Goal: Contribute content

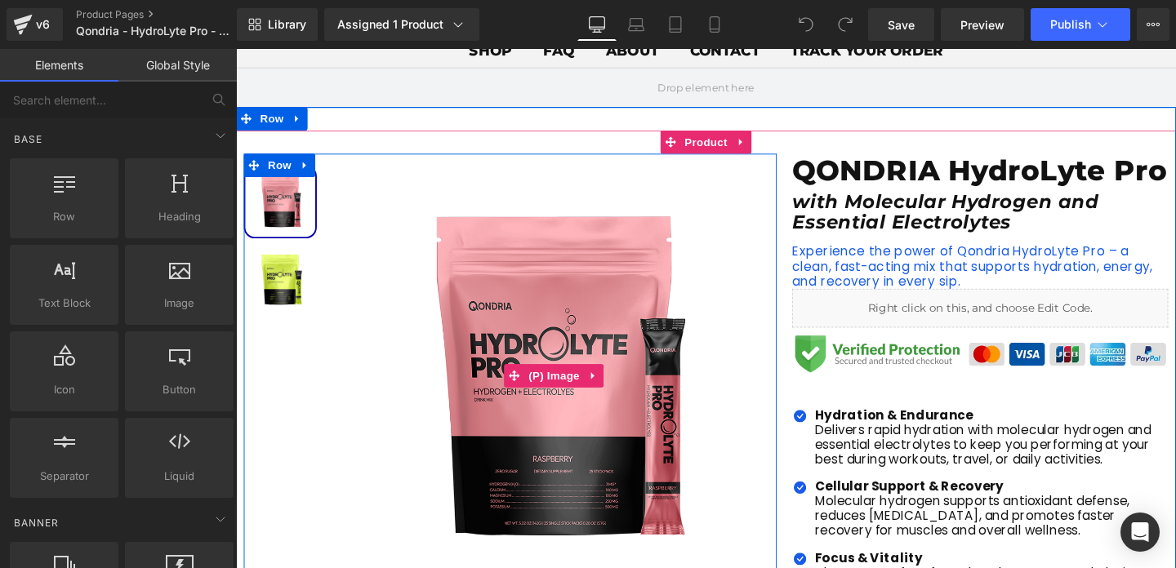
scroll to position [120, 0]
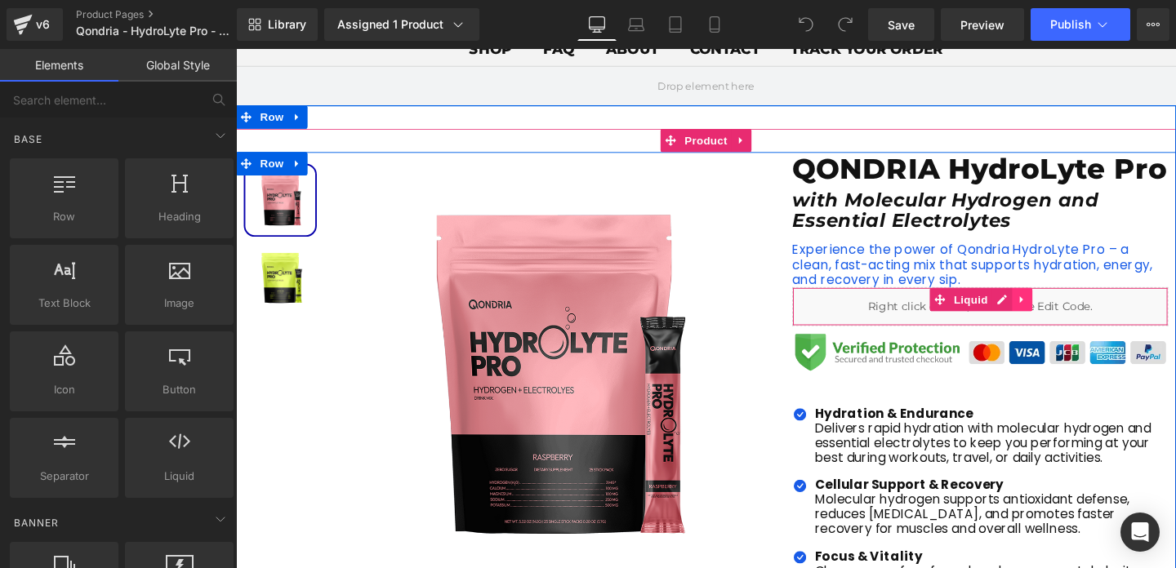
click at [1060, 317] on icon at bounding box center [1061, 312] width 3 height 7
click at [901, 340] on div "Liquid" at bounding box center [1018, 320] width 395 height 41
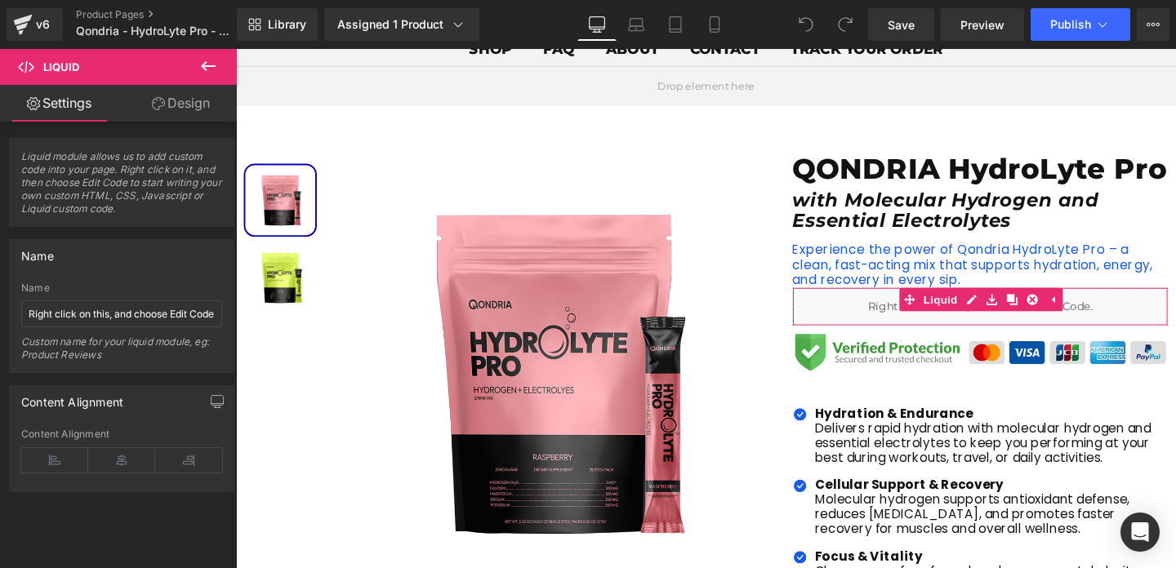
click at [177, 110] on link "Design" at bounding box center [181, 103] width 118 height 37
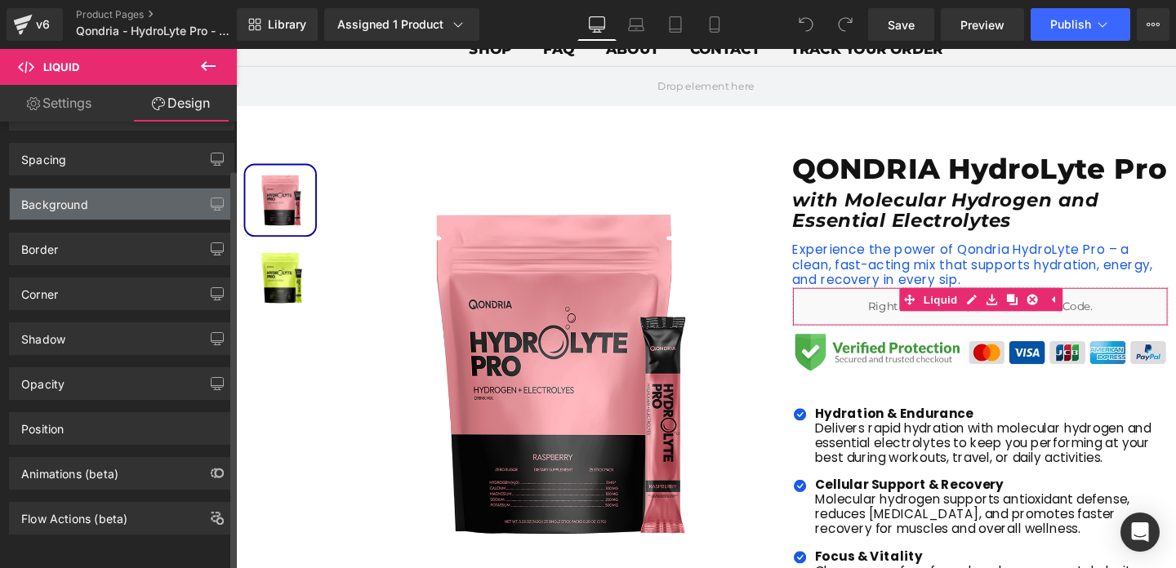
scroll to position [53, 0]
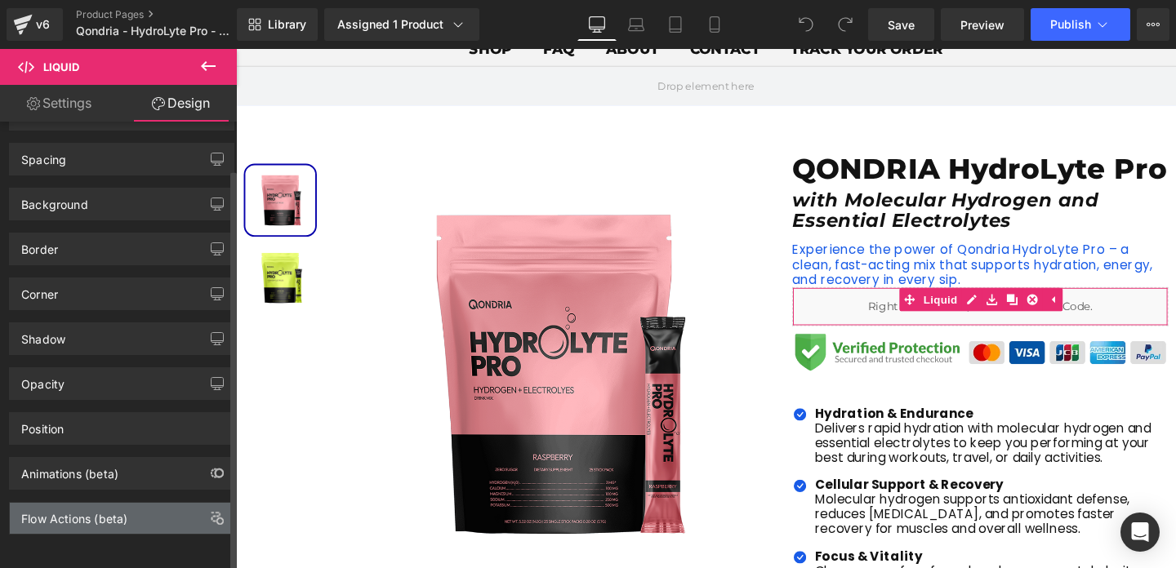
click at [129, 506] on div "Flow Actions (beta)" at bounding box center [122, 518] width 224 height 31
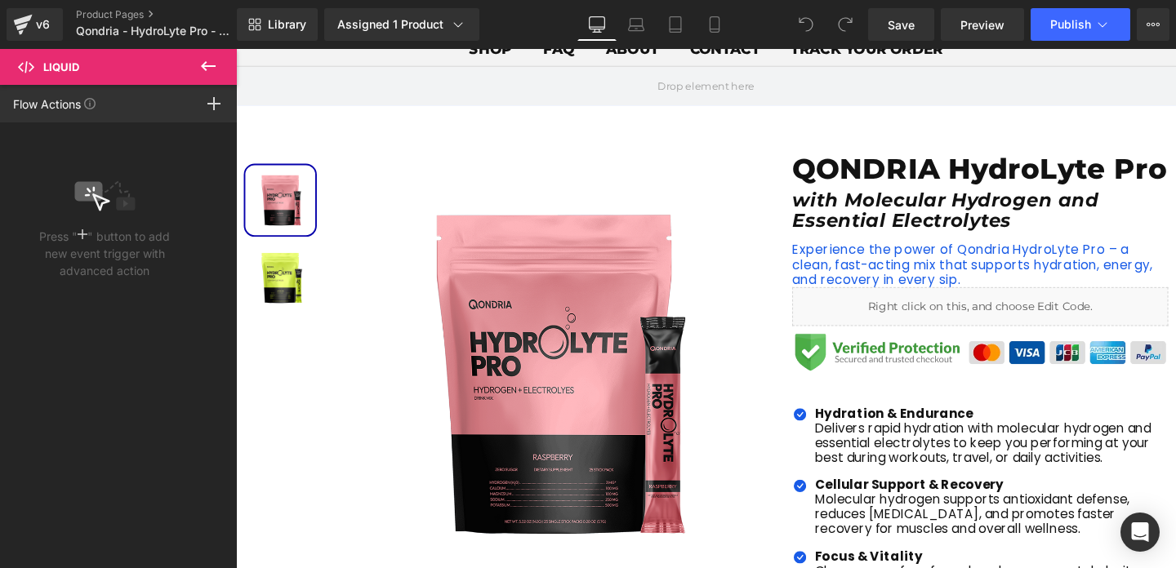
click at [201, 69] on icon at bounding box center [208, 66] width 20 height 20
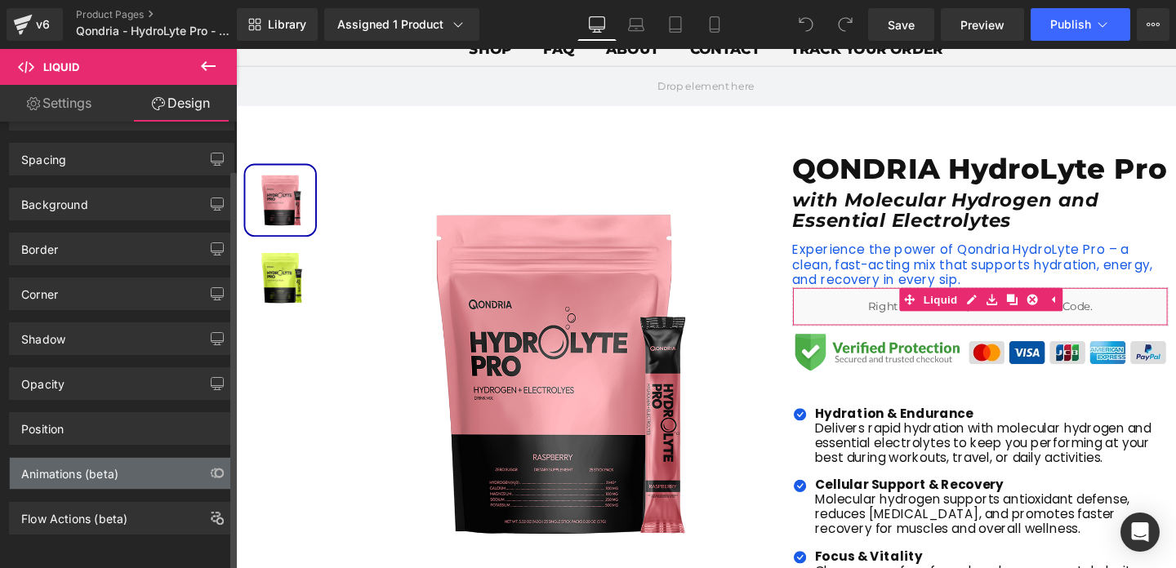
click at [111, 465] on div "Animations (beta)" at bounding box center [69, 469] width 97 height 23
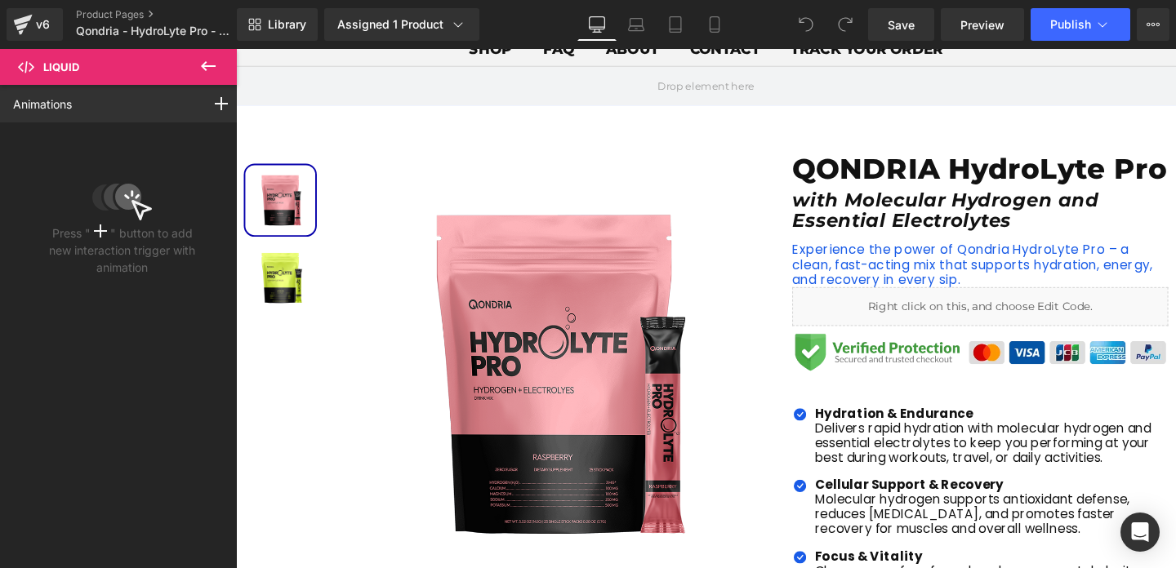
click at [203, 62] on icon at bounding box center [208, 66] width 20 height 20
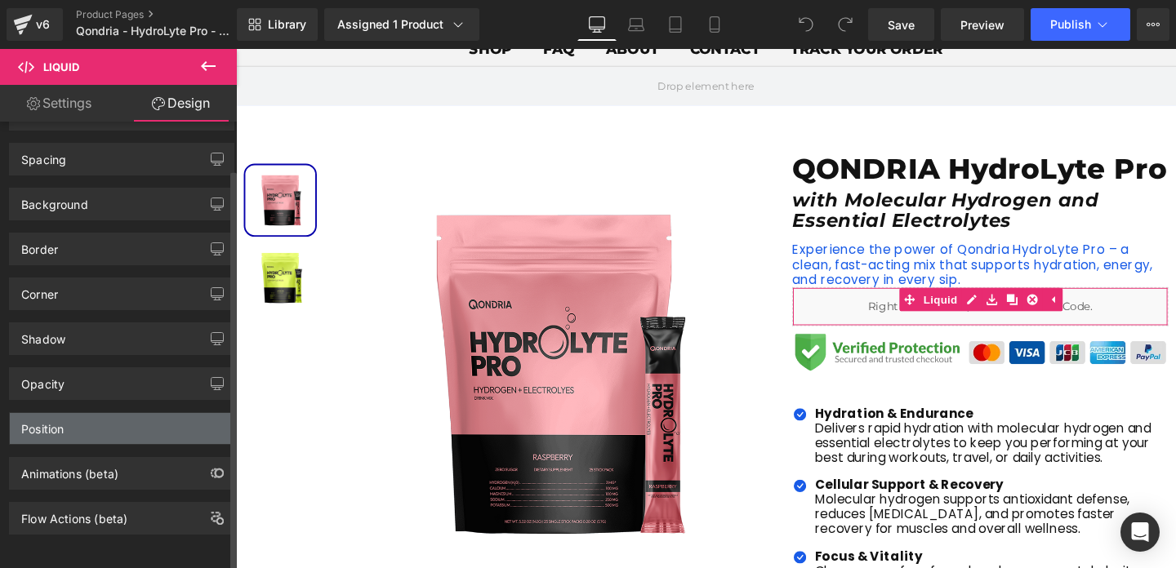
click at [102, 413] on div "Position" at bounding box center [122, 428] width 224 height 31
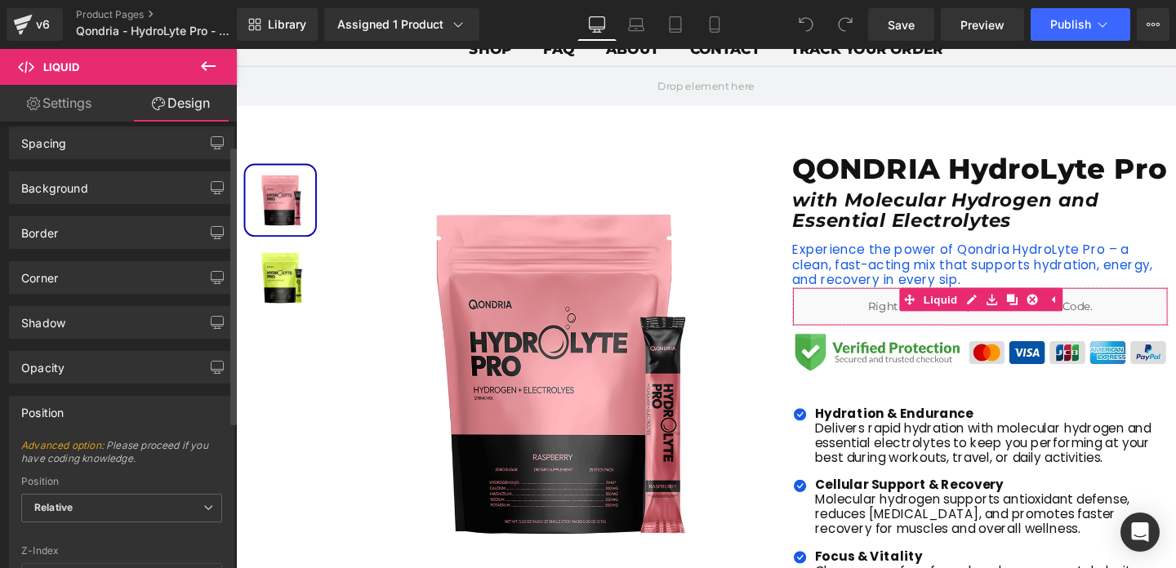
scroll to position [0, 0]
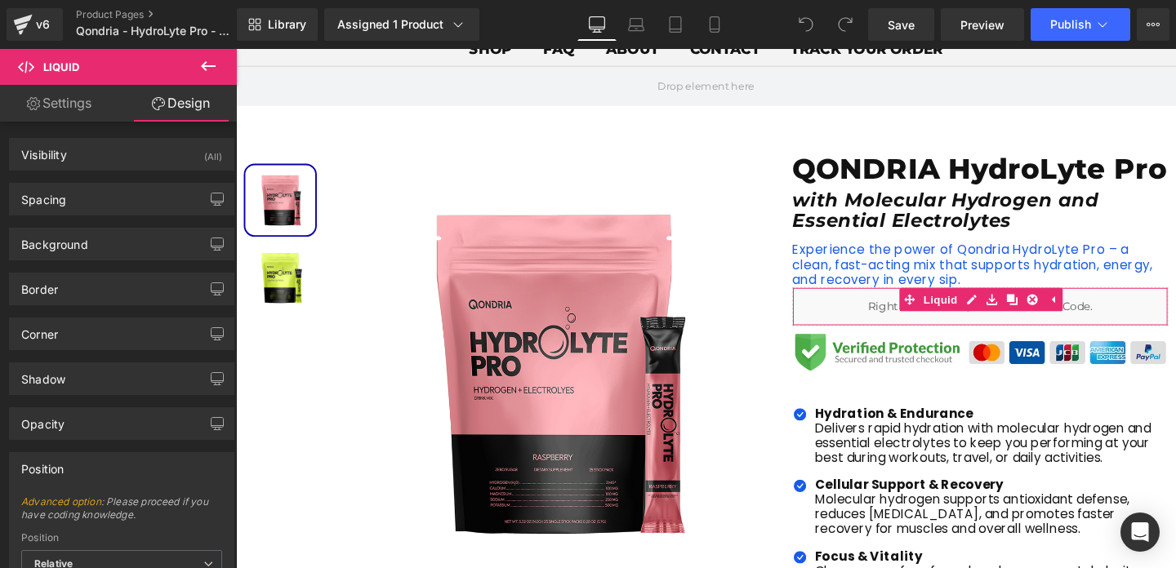
click at [82, 105] on link "Settings" at bounding box center [59, 103] width 118 height 37
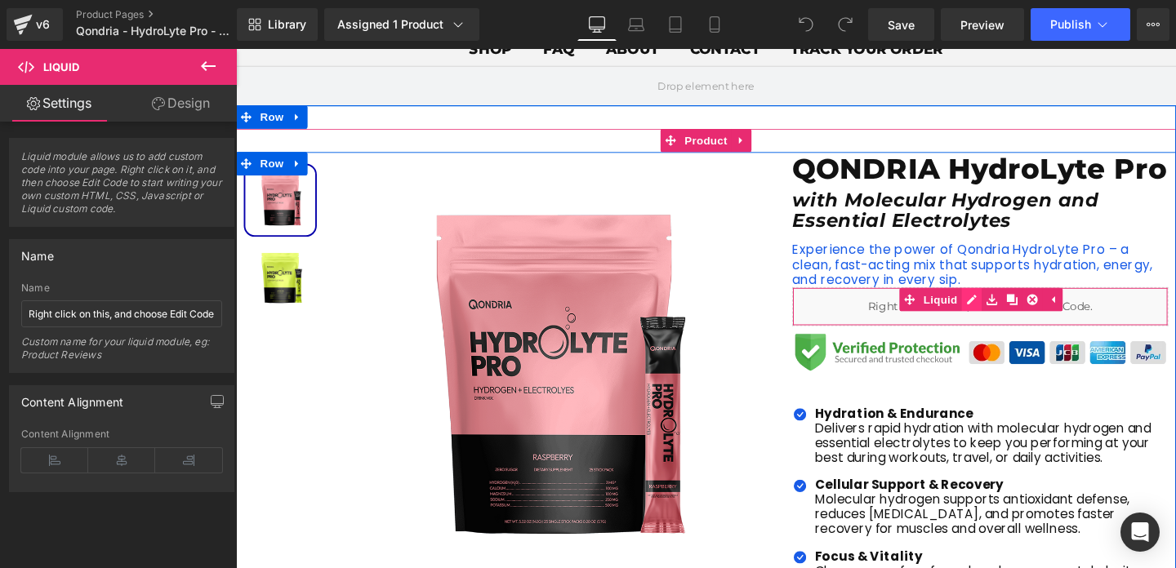
click at [1011, 340] on div "Liquid" at bounding box center [1018, 320] width 395 height 41
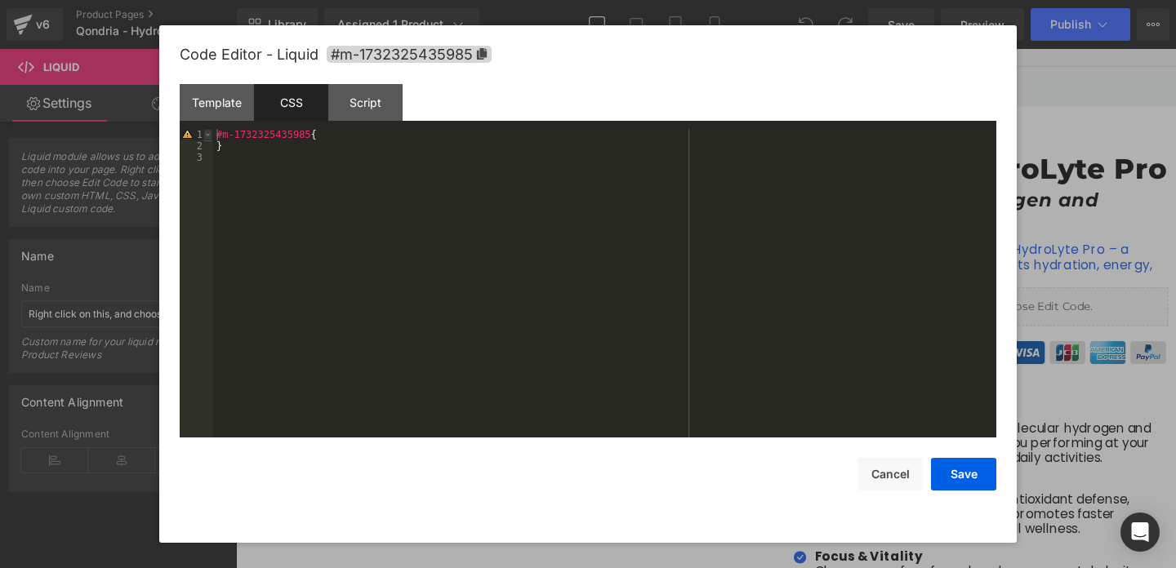
click at [0, 0] on span at bounding box center [0, 0] width 0 height 0
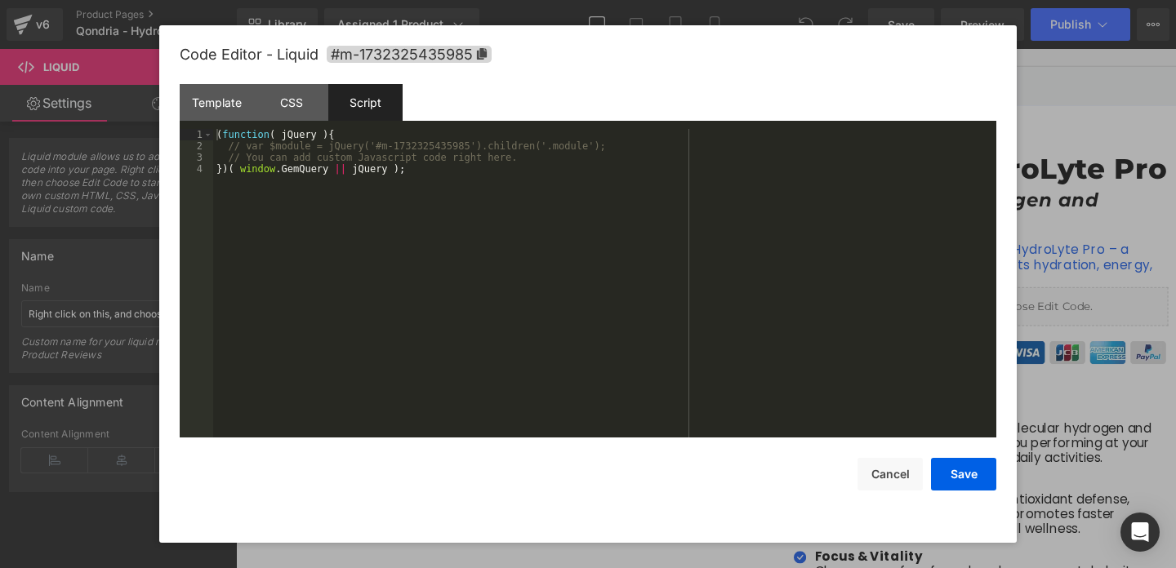
click at [420, 176] on div "( function ( jQuery ) { // var $module = jQuery('#m-1732325435985').children('.…" at bounding box center [604, 295] width 783 height 332
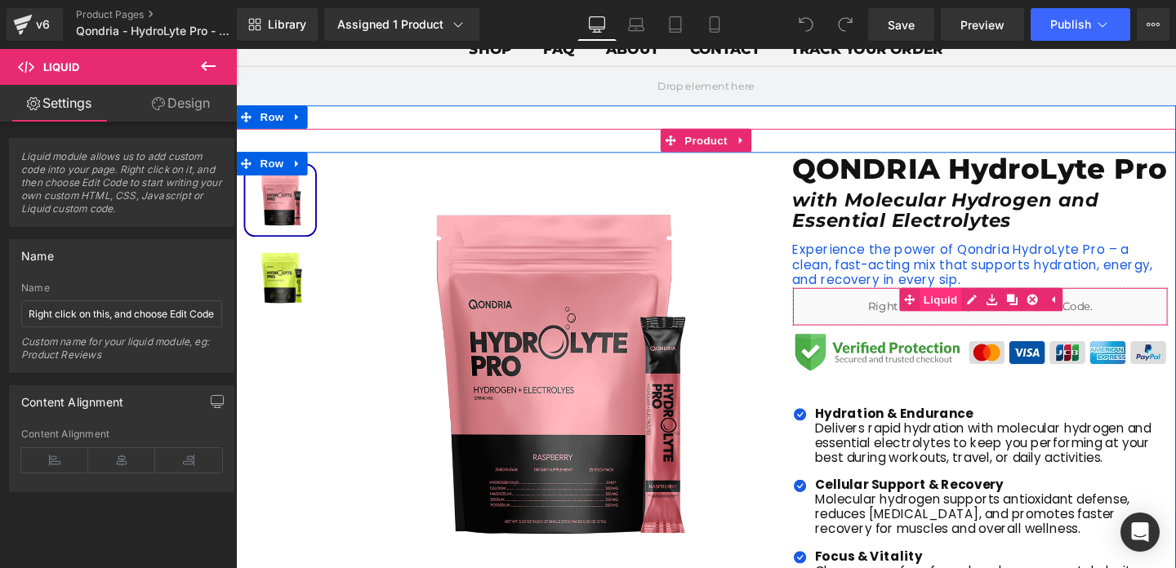
click at [970, 325] on link "Liquid" at bounding box center [965, 312] width 65 height 24
click at [1013, 325] on span "Liquid" at bounding box center [1008, 312] width 44 height 24
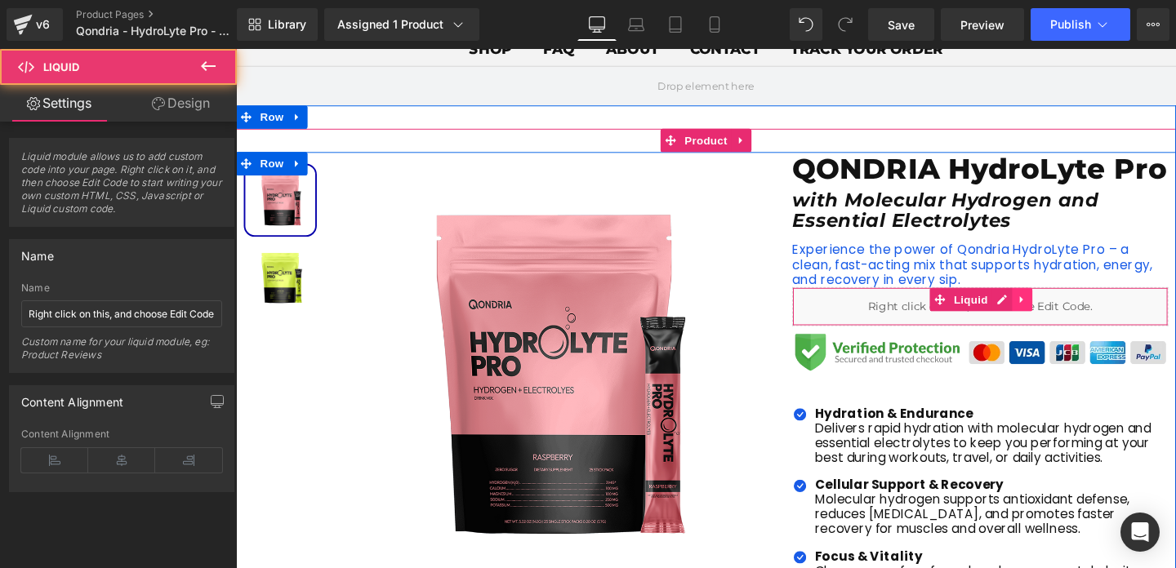
click at [1057, 319] on icon at bounding box center [1062, 313] width 11 height 12
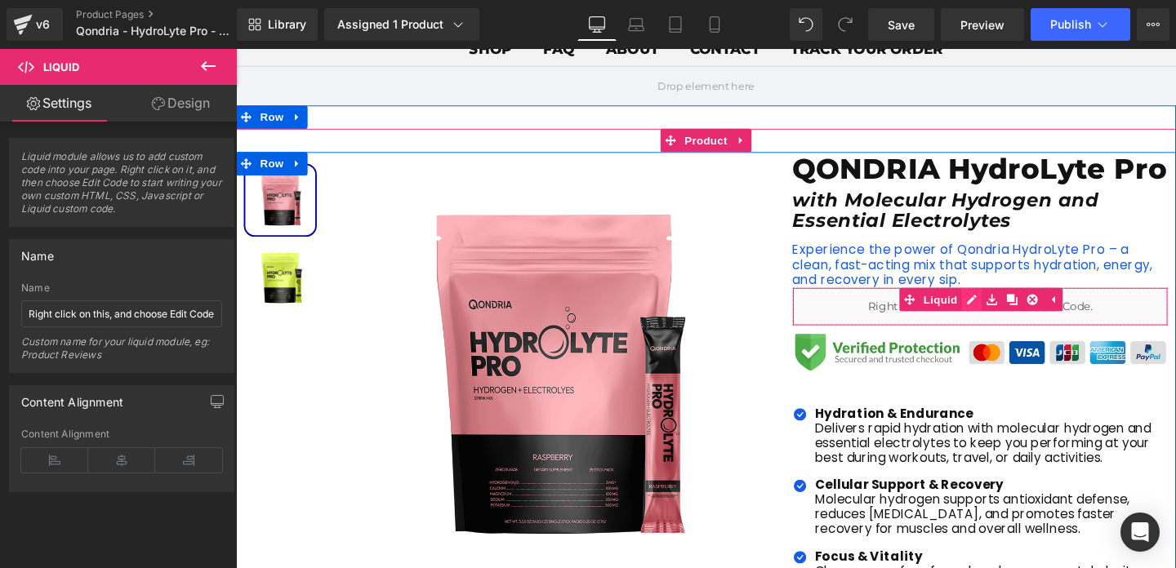
click at [1013, 340] on div "Liquid" at bounding box center [1018, 320] width 395 height 41
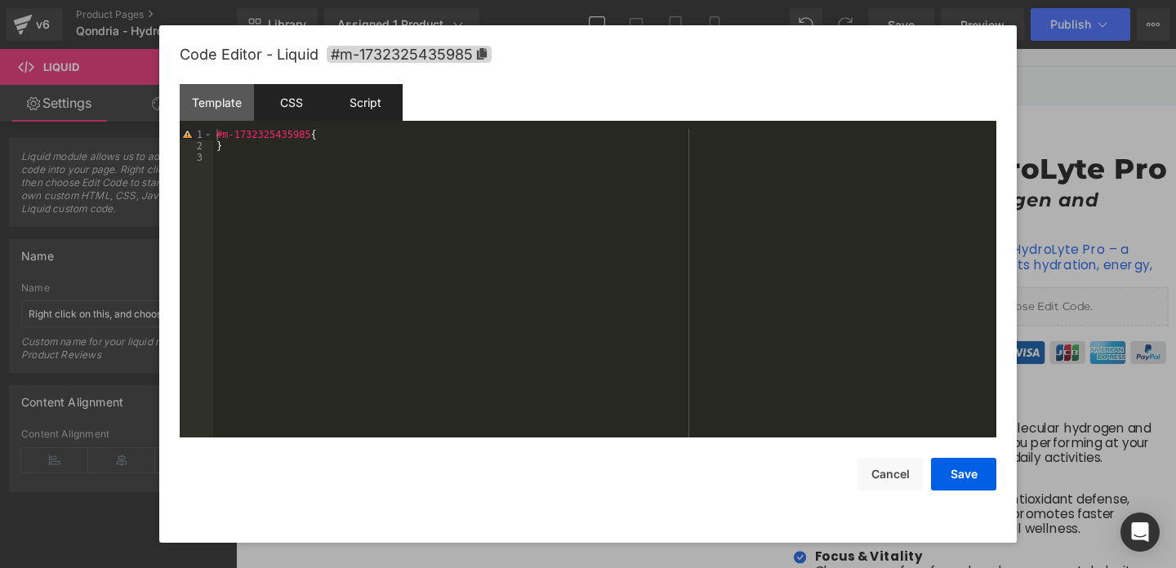
click at [332, 109] on div "Script" at bounding box center [365, 102] width 74 height 37
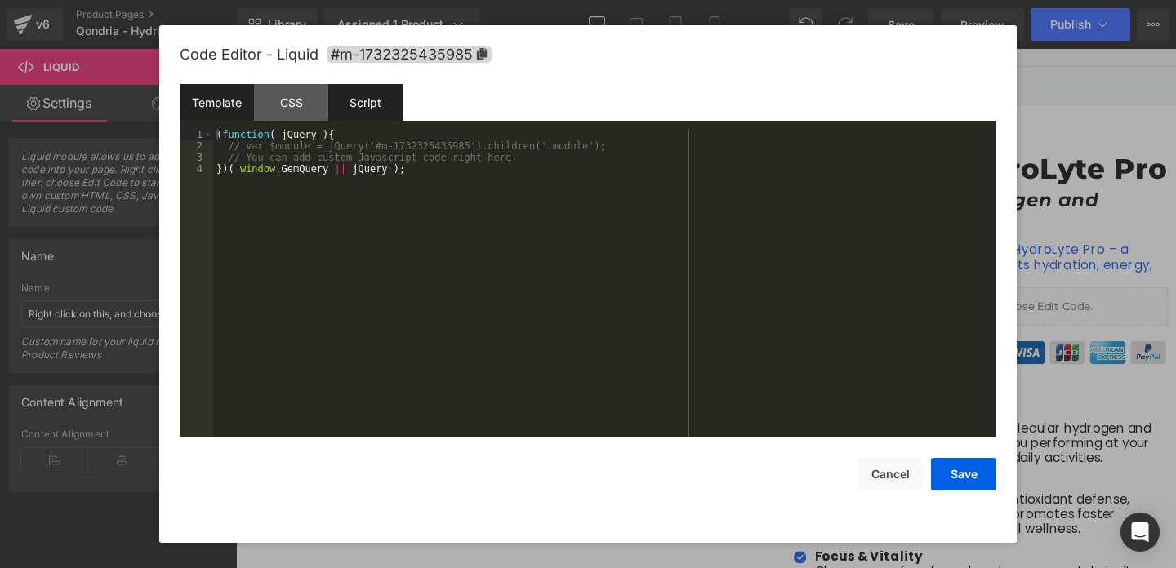
click at [0, 0] on div "Template" at bounding box center [0, 0] width 0 height 0
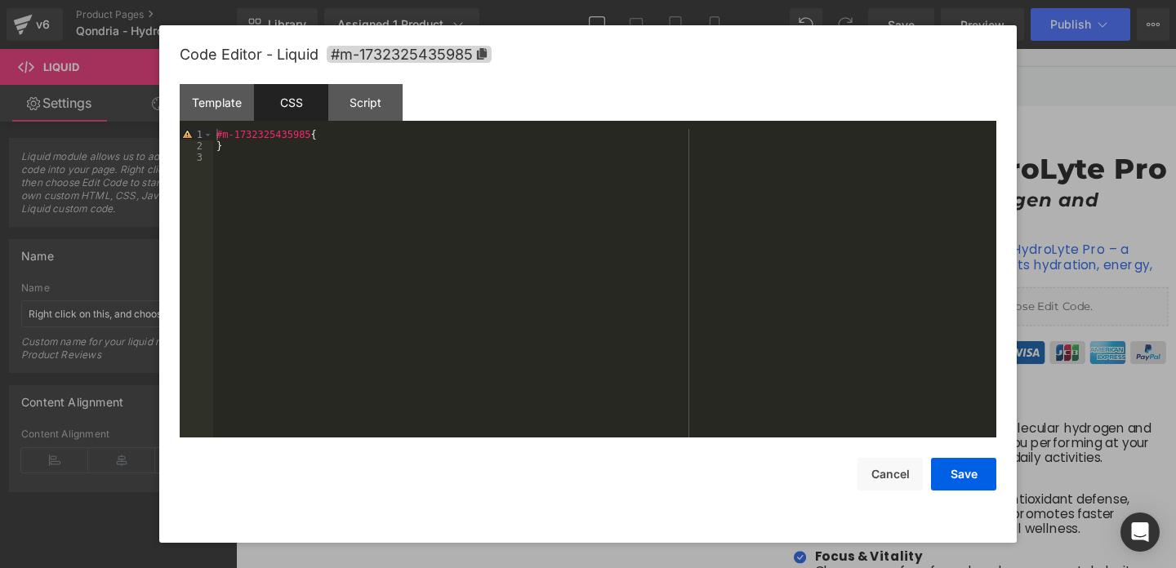
click at [347, 108] on div "Script" at bounding box center [365, 102] width 74 height 37
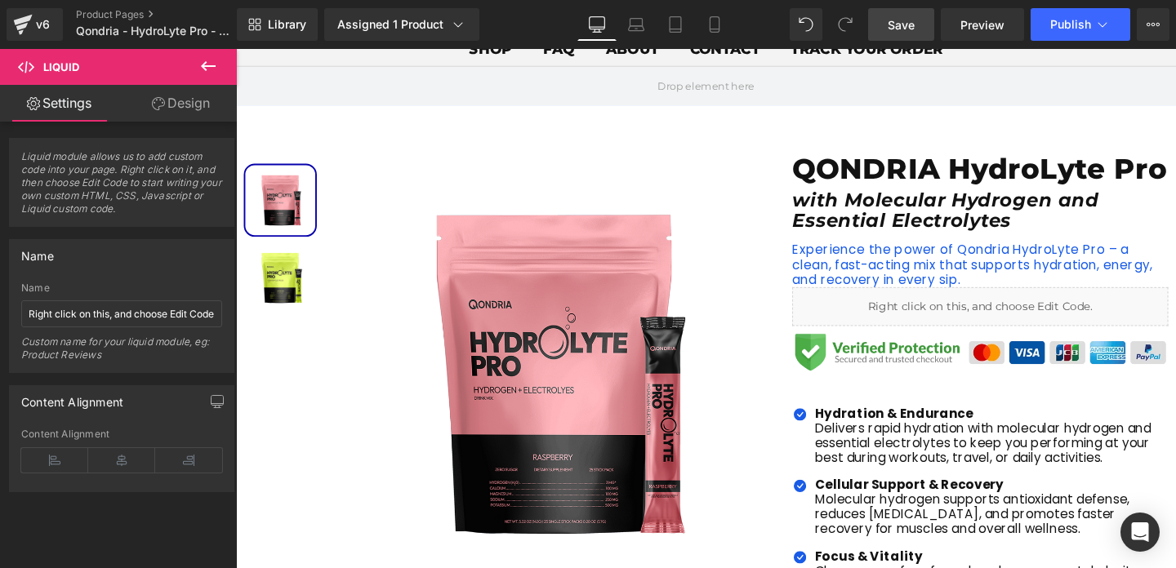
click at [931, 28] on link "Save" at bounding box center [901, 24] width 66 height 33
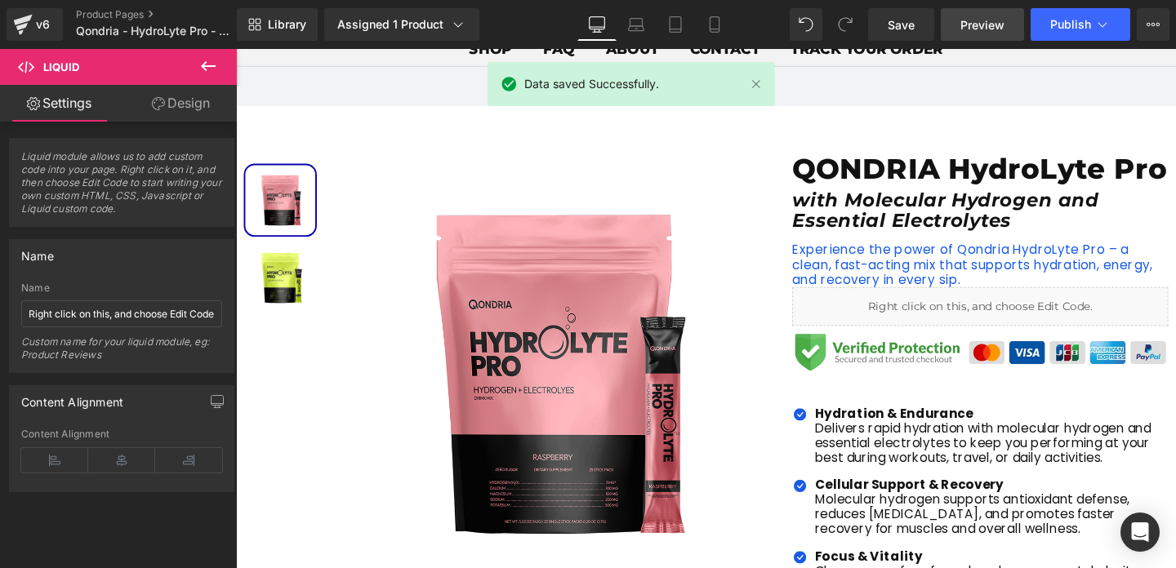
click at [1020, 28] on link "Preview" at bounding box center [982, 24] width 83 height 33
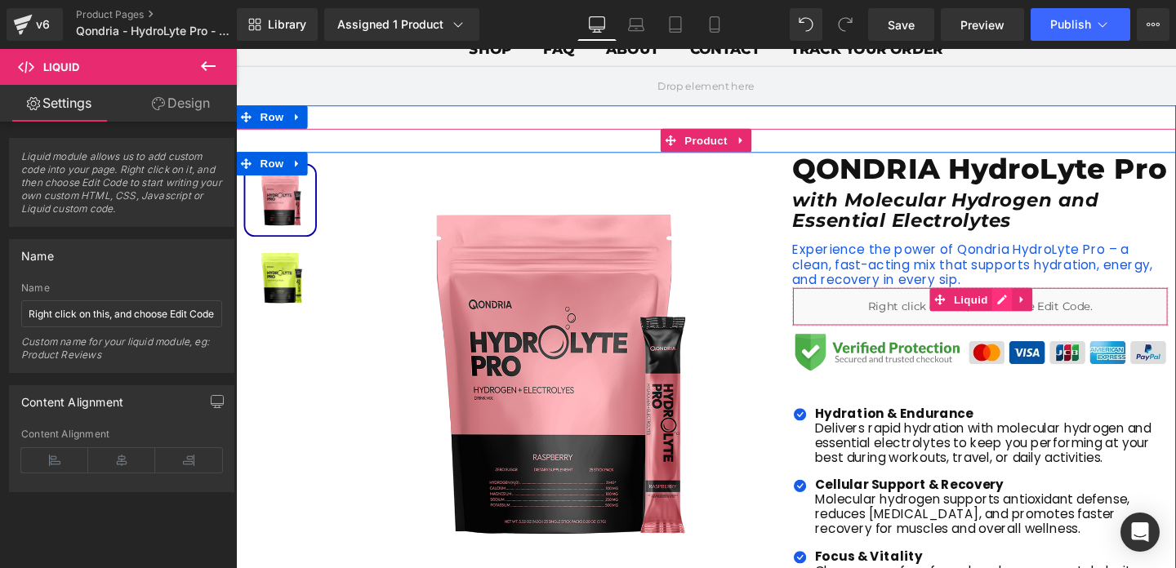
click at [1038, 340] on div "Liquid" at bounding box center [1018, 320] width 395 height 41
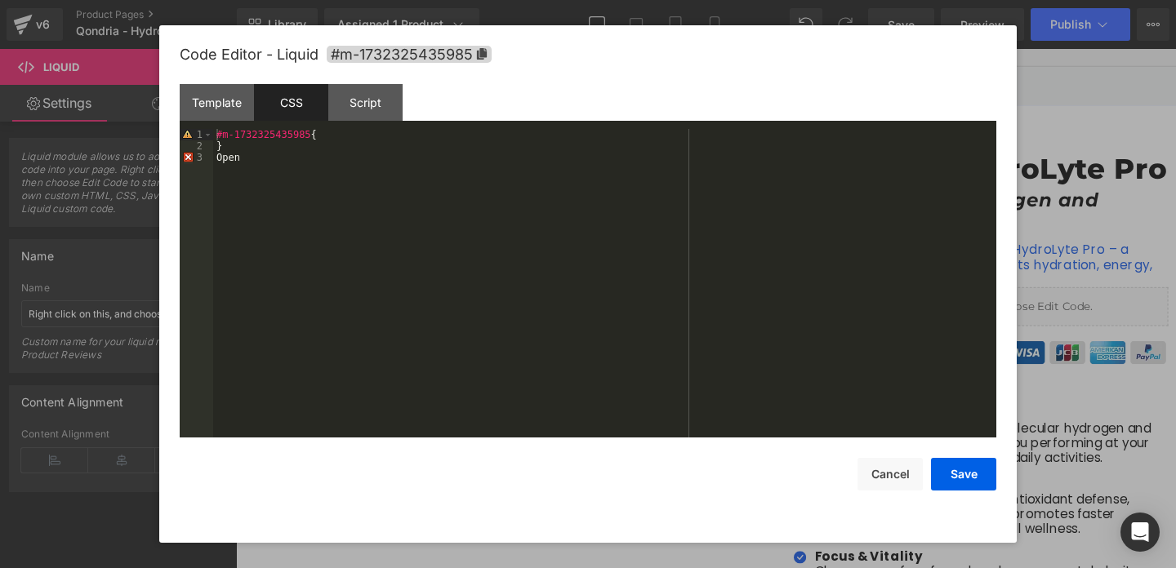
click at [329, 119] on div "Script" at bounding box center [365, 102] width 74 height 37
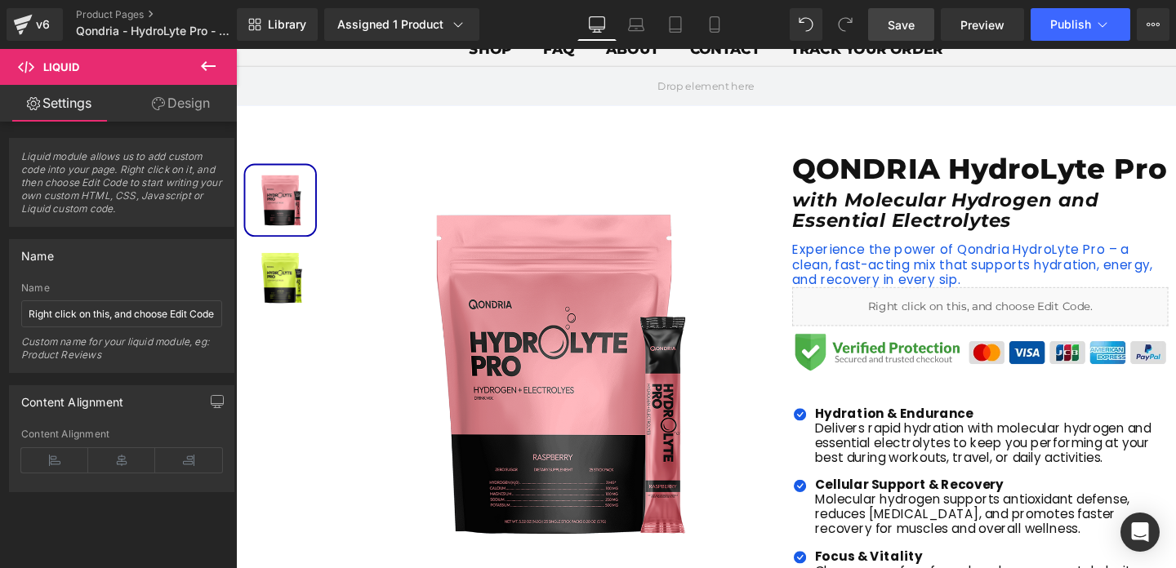
click at [918, 18] on link "Save" at bounding box center [901, 24] width 66 height 33
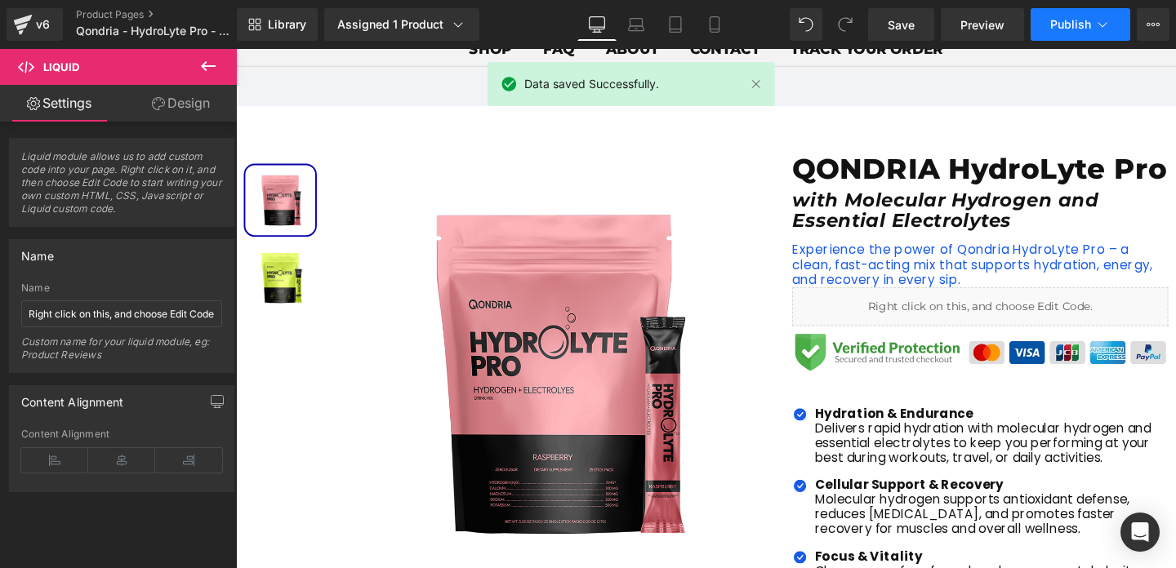
click at [1065, 28] on span "Publish" at bounding box center [1070, 24] width 41 height 13
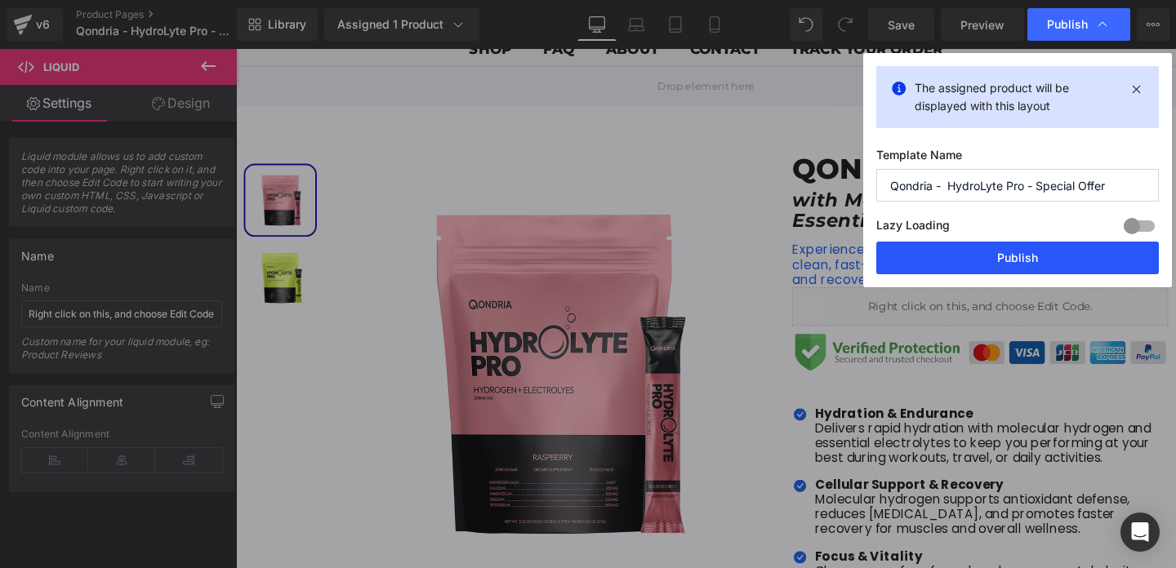
click at [1035, 260] on button "Publish" at bounding box center [1017, 258] width 283 height 33
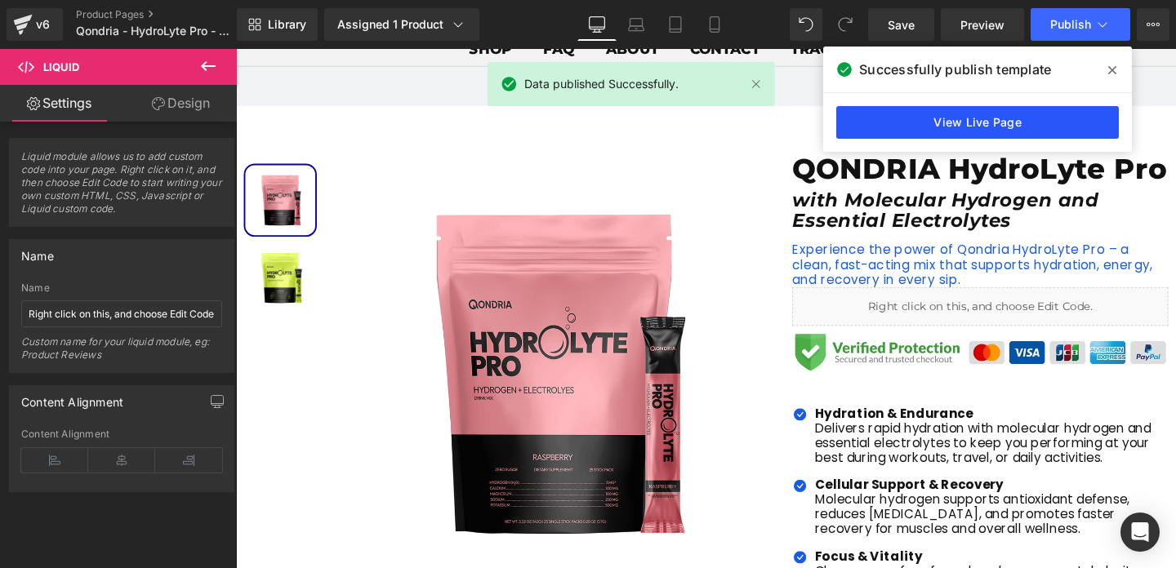
click at [989, 125] on link "View Live Page" at bounding box center [977, 122] width 283 height 33
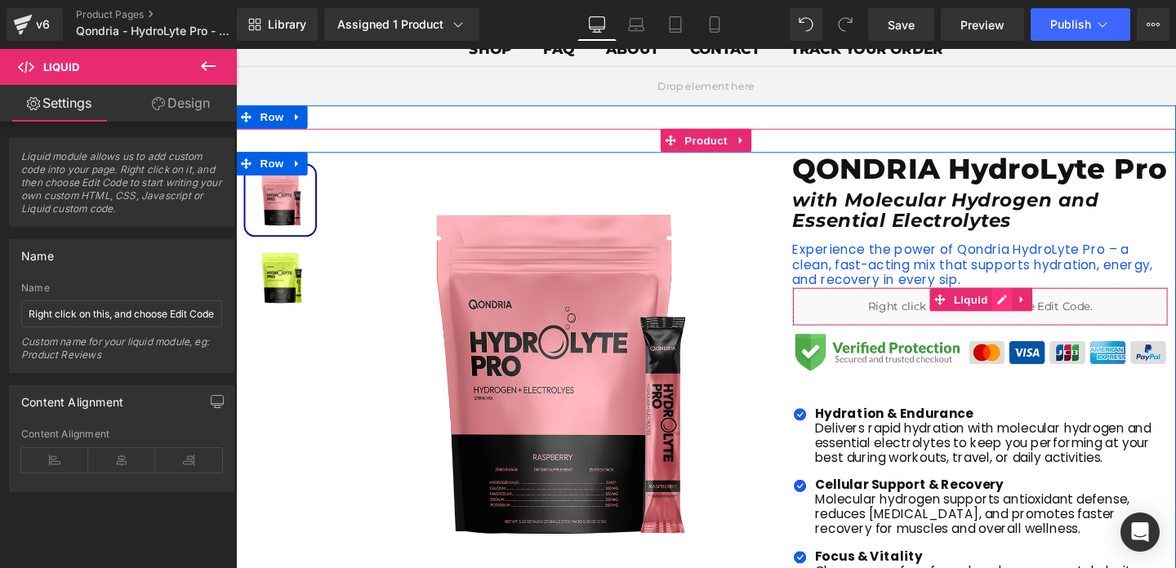
click at [1039, 340] on div "Liquid" at bounding box center [1018, 320] width 395 height 41
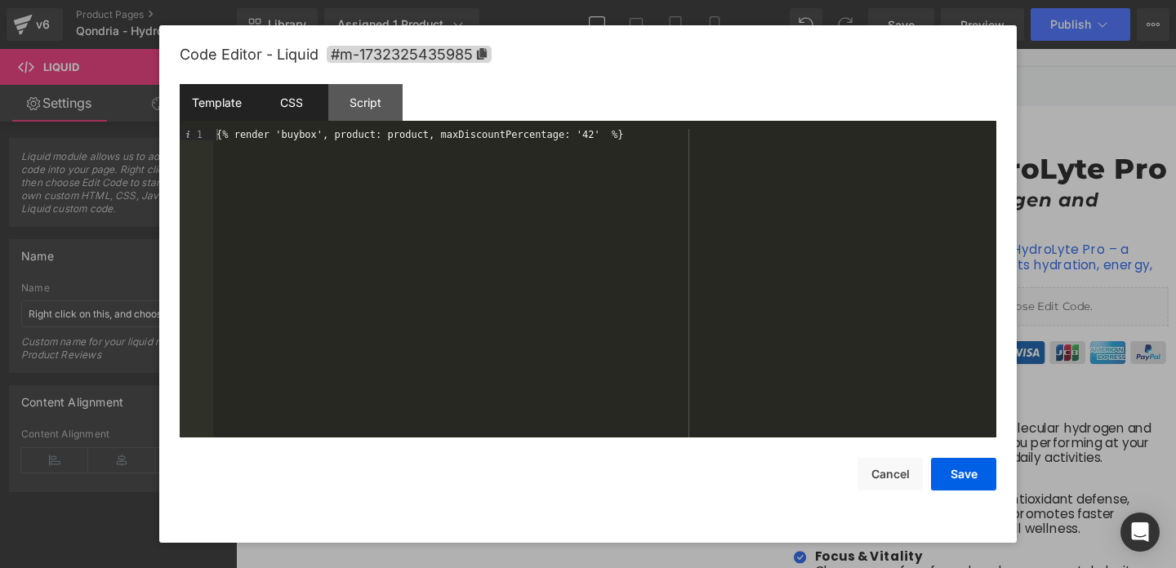
click at [296, 113] on div "CSS" at bounding box center [291, 102] width 74 height 37
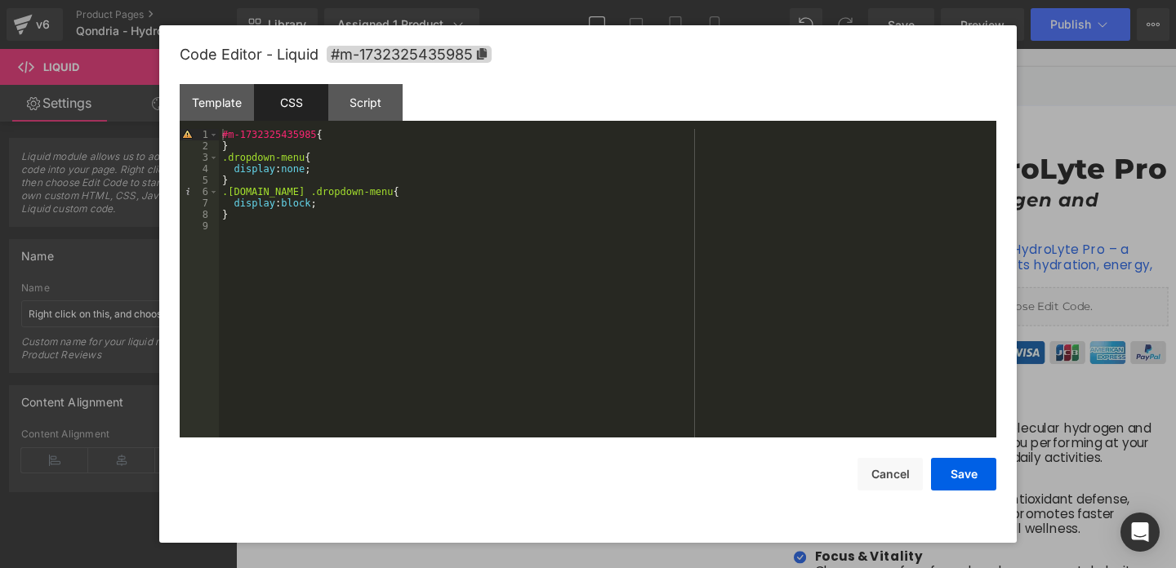
click at [329, 210] on div "#m-1732325435985 { } .dropdown-menu { display : none ; } .[DOMAIN_NAME] .dropdo…" at bounding box center [607, 295] width 777 height 332
click at [955, 481] on button "Save" at bounding box center [963, 474] width 65 height 33
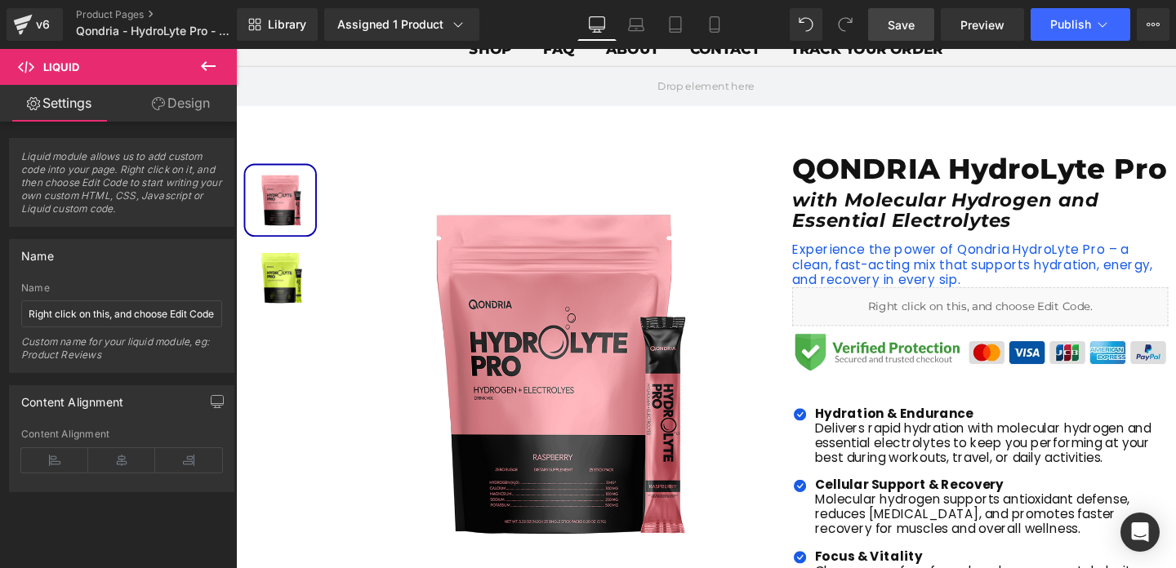
click at [919, 29] on link "Save" at bounding box center [901, 24] width 66 height 33
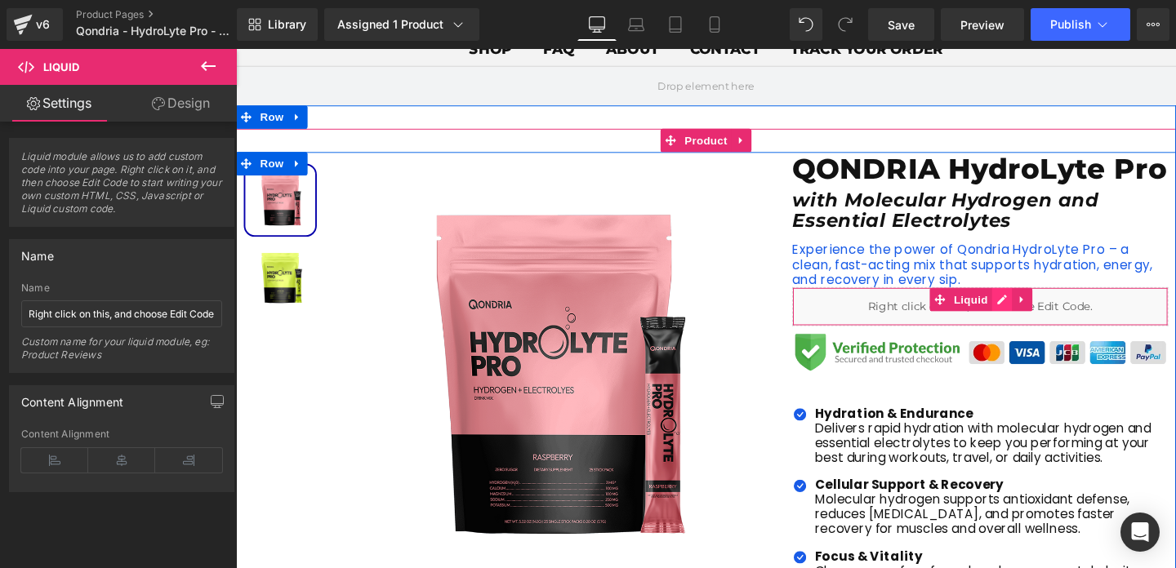
click at [1030, 340] on div "Liquid" at bounding box center [1018, 320] width 395 height 41
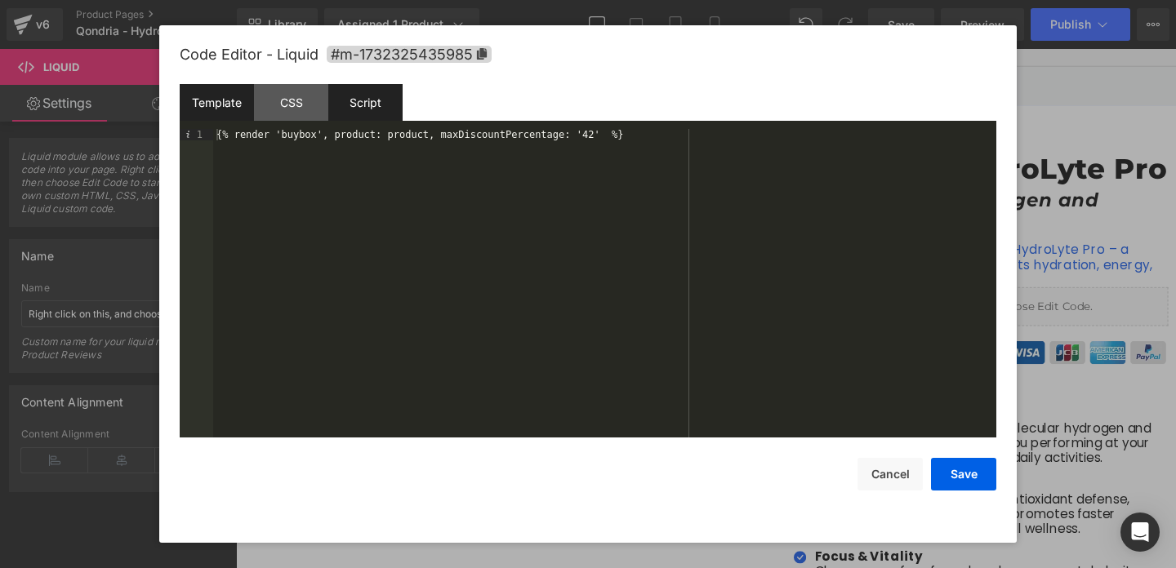
click at [358, 103] on div "Script" at bounding box center [365, 102] width 74 height 37
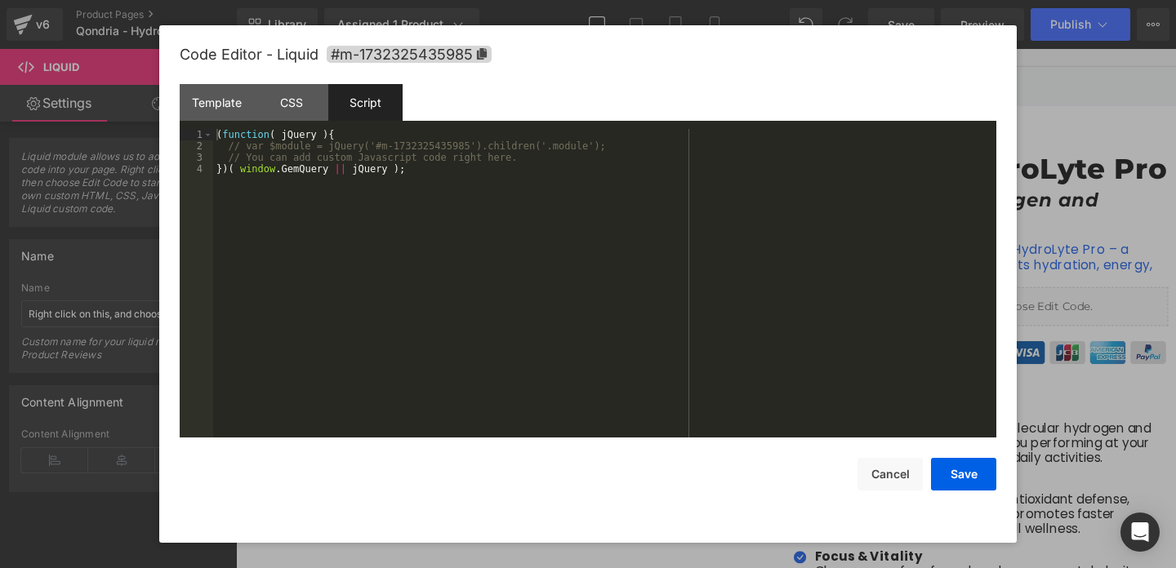
click at [425, 177] on div "( function ( jQuery ) { // var $module = jQuery('#m-1732325435985').children('.…" at bounding box center [604, 295] width 783 height 332
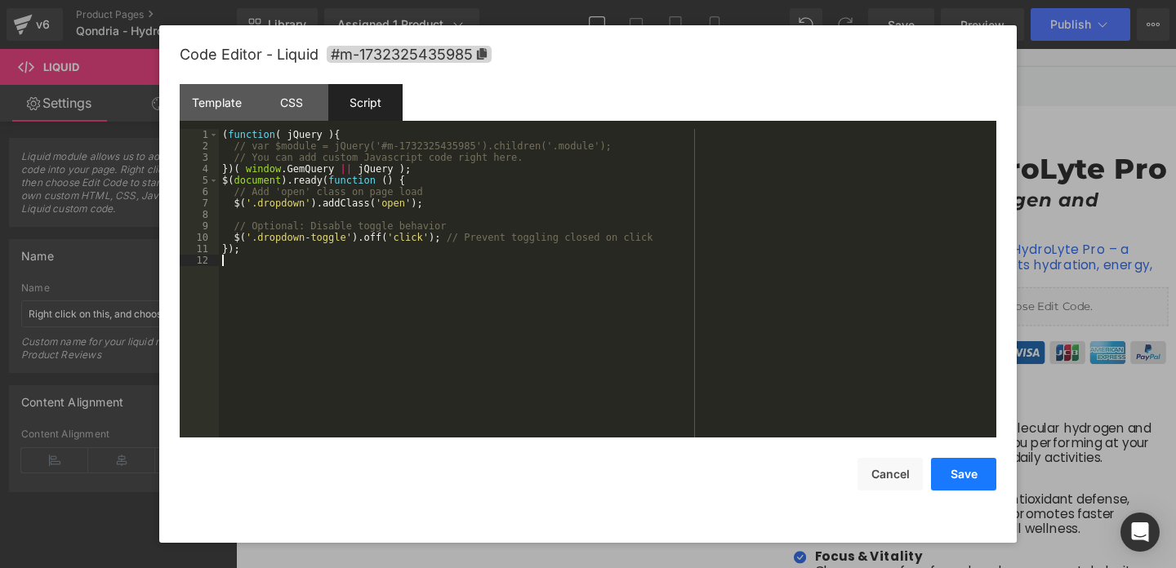
click at [961, 476] on button "Save" at bounding box center [963, 474] width 65 height 33
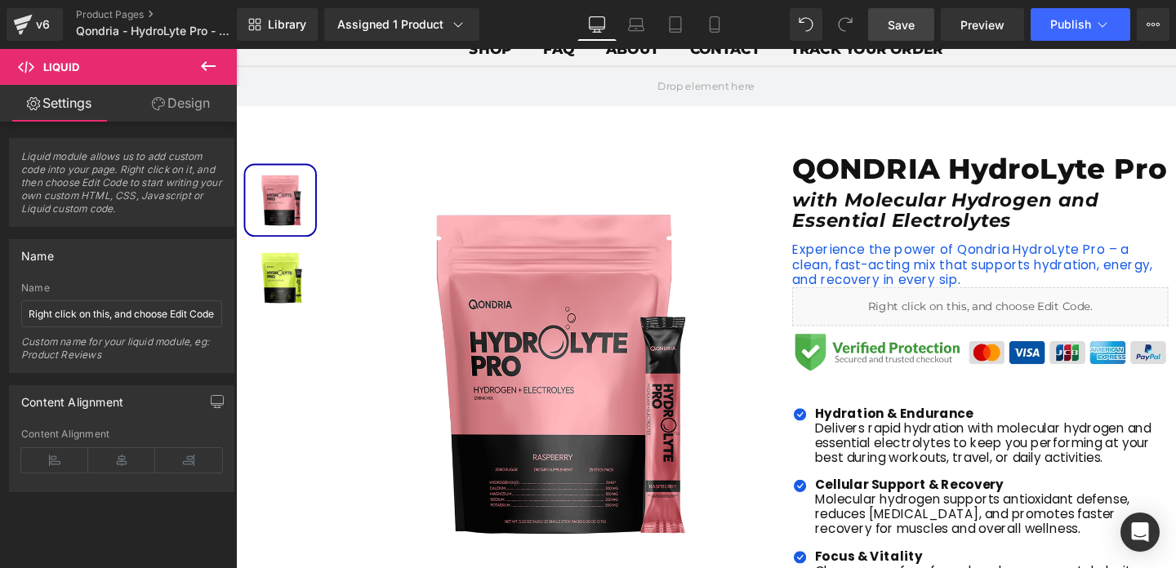
click at [905, 31] on span "Save" at bounding box center [901, 24] width 27 height 17
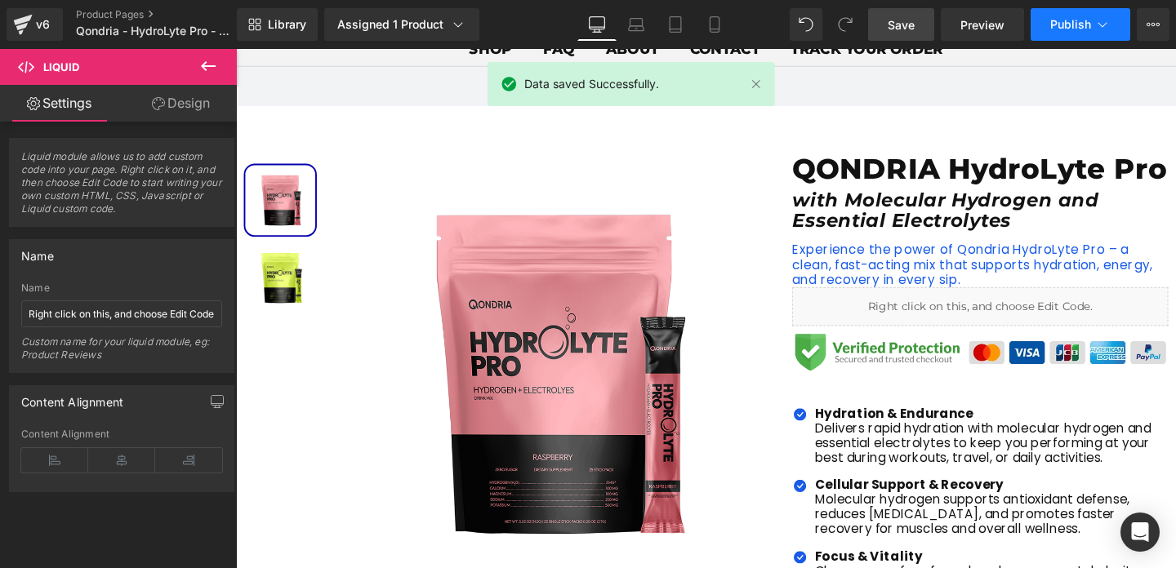
click at [1053, 27] on span "Publish" at bounding box center [1070, 24] width 41 height 13
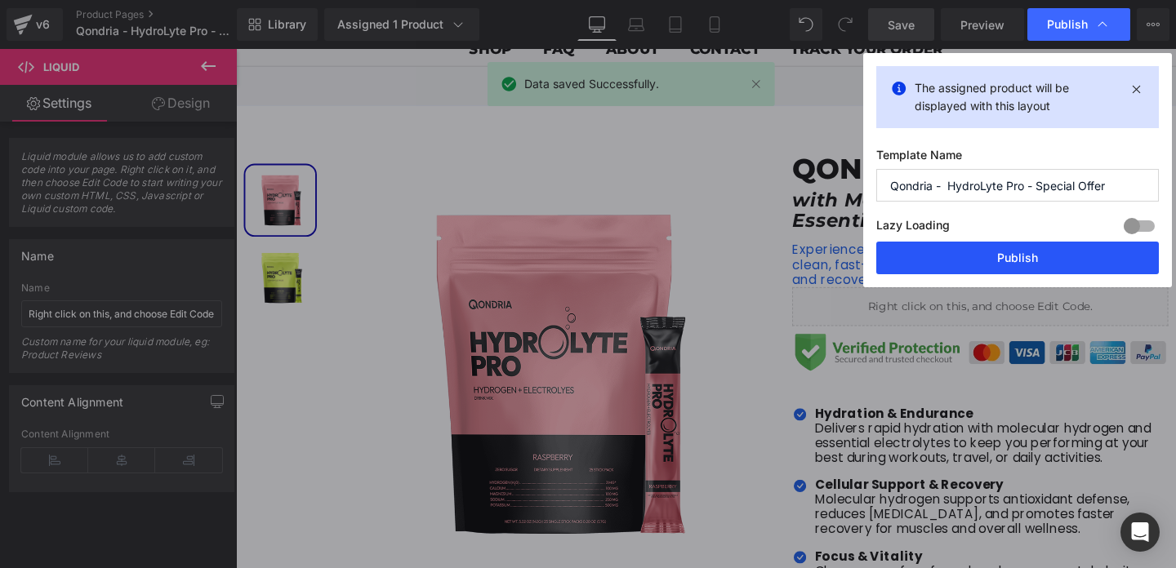
click at [1030, 263] on button "Publish" at bounding box center [1017, 258] width 283 height 33
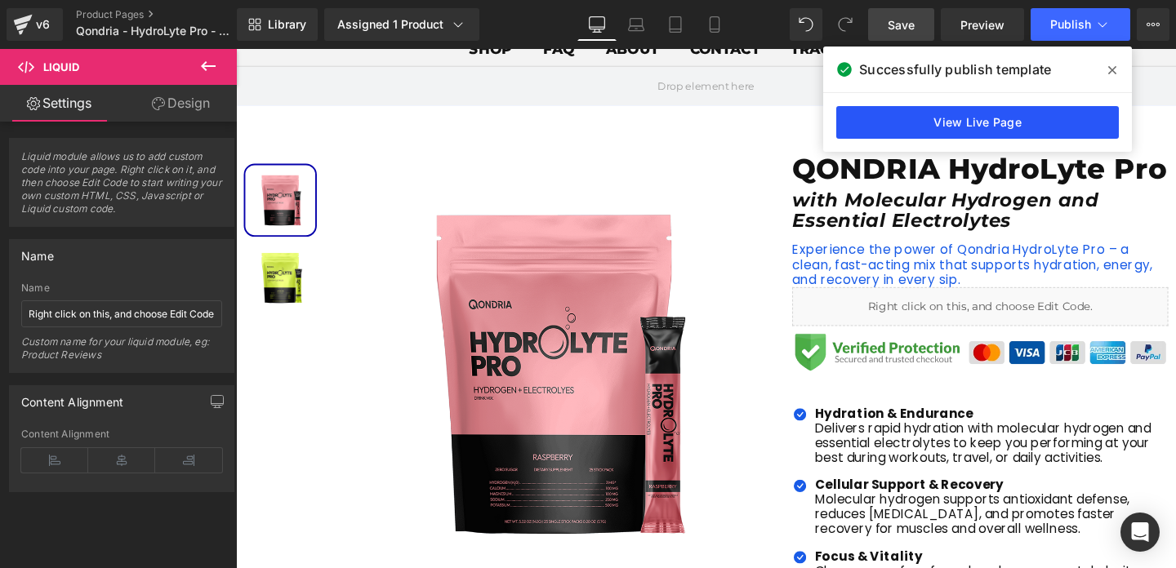
click at [1036, 117] on link "View Live Page" at bounding box center [977, 122] width 283 height 33
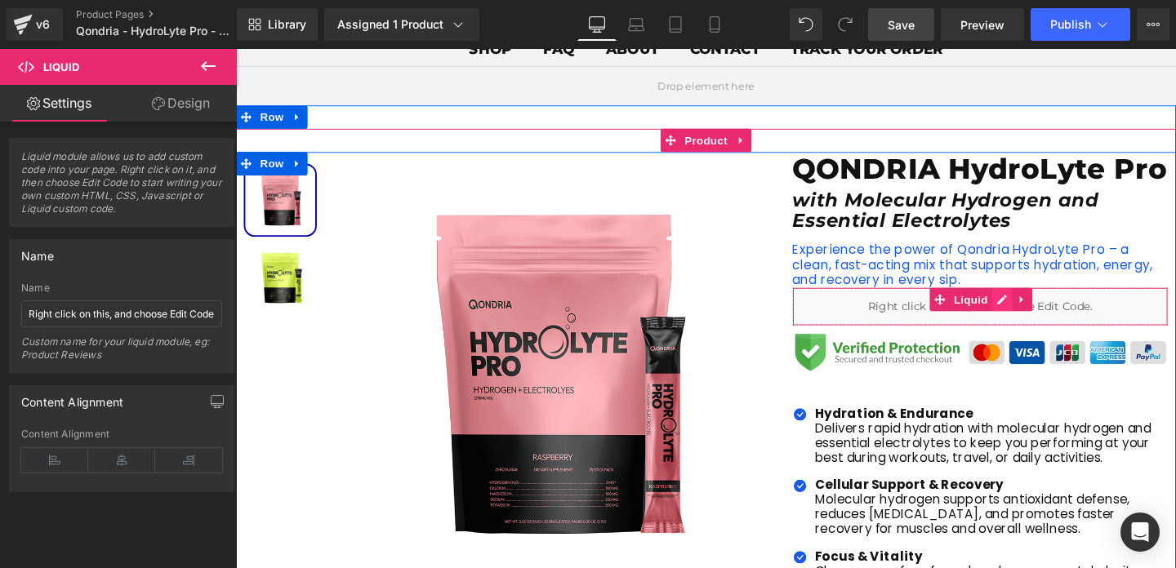
click at [1037, 340] on div "Liquid" at bounding box center [1018, 320] width 395 height 41
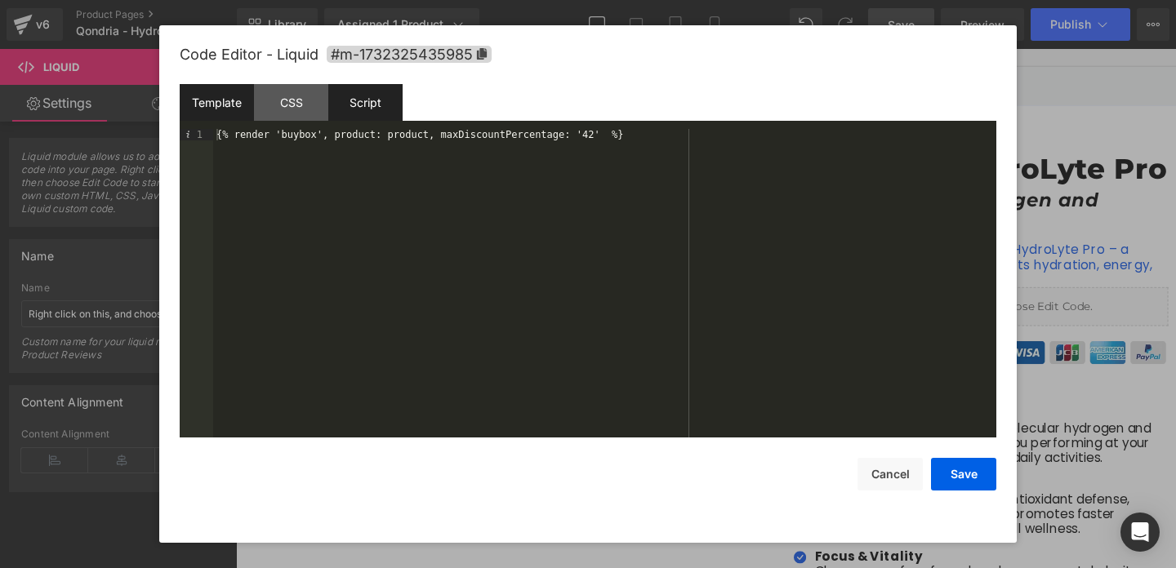
click at [353, 109] on div "Script" at bounding box center [365, 102] width 74 height 37
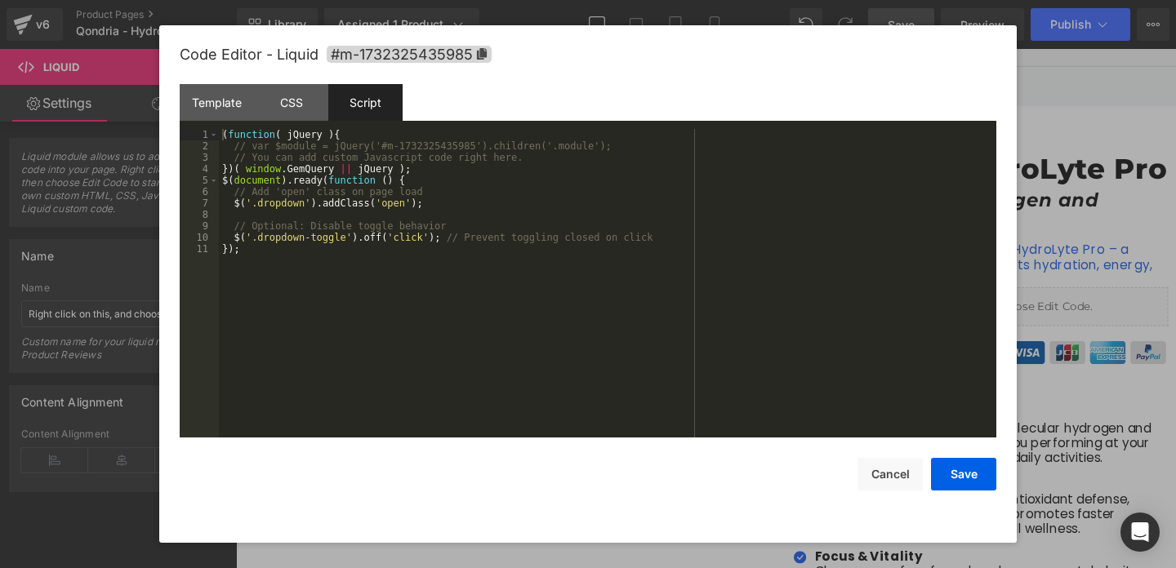
click at [295, 243] on div "( function ( jQuery ) { // var $module = jQuery('#m-1732325435985').children('.…" at bounding box center [607, 295] width 777 height 332
click at [266, 256] on div "( function ( jQuery ) { // var $module = jQuery('#m-1732325435985').children('.…" at bounding box center [607, 295] width 777 height 332
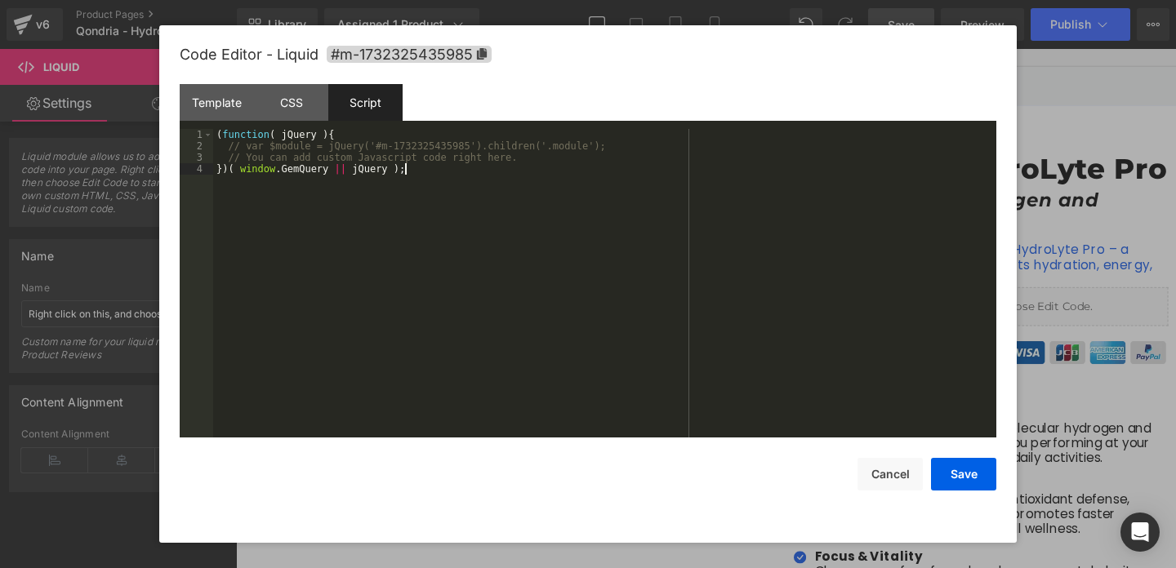
click at [434, 162] on div "( function ( jQuery ) { // var $module = jQuery('#m-1732325435985').children('.…" at bounding box center [604, 295] width 783 height 332
click at [252, 156] on div "( function ( jQuery ) { // var $module = jQuery('#m-1732325435985').children('.…" at bounding box center [604, 295] width 783 height 332
click at [221, 158] on div "( function ( jQuery ) { // var $module = jQuery('#m-1732325435985').children('.…" at bounding box center [604, 295] width 783 height 332
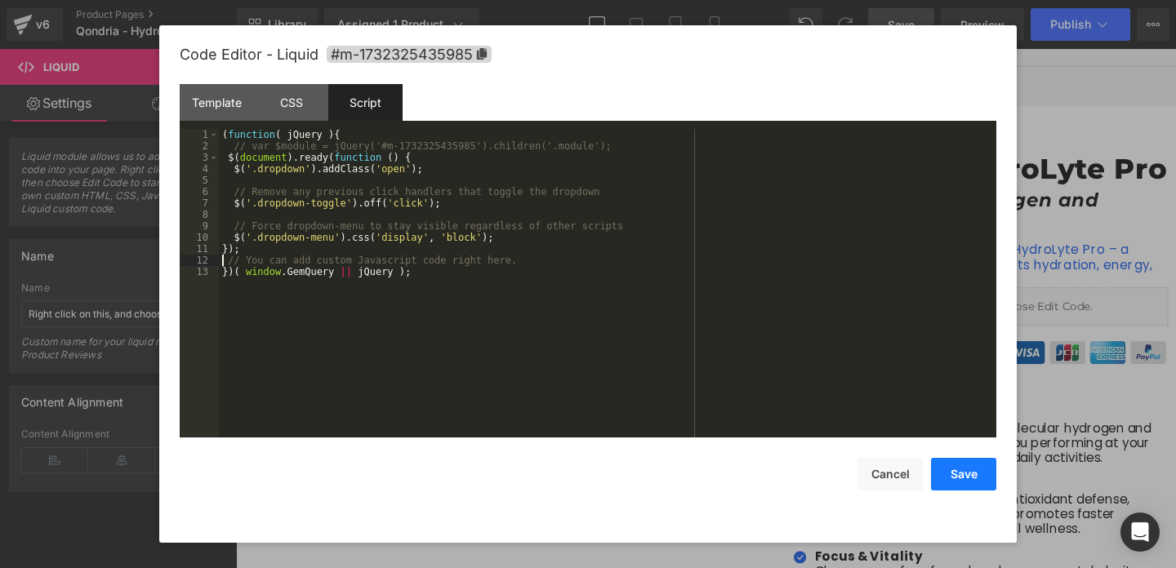
click at [959, 483] on button "Save" at bounding box center [963, 474] width 65 height 33
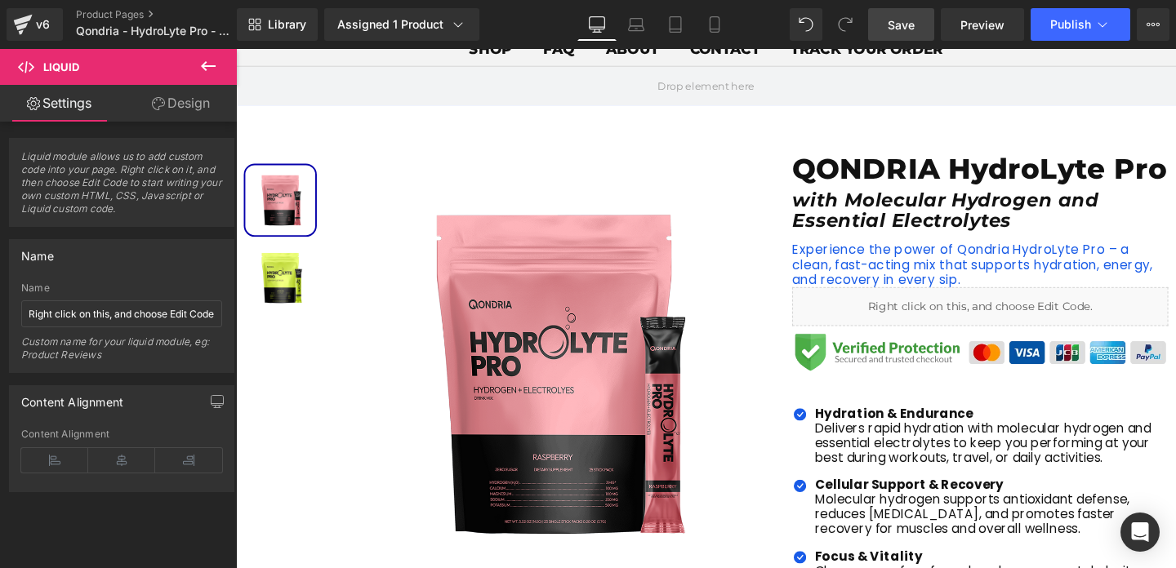
click at [903, 19] on span "Save" at bounding box center [901, 24] width 27 height 17
click at [1064, 29] on span "Publish" at bounding box center [1070, 24] width 41 height 13
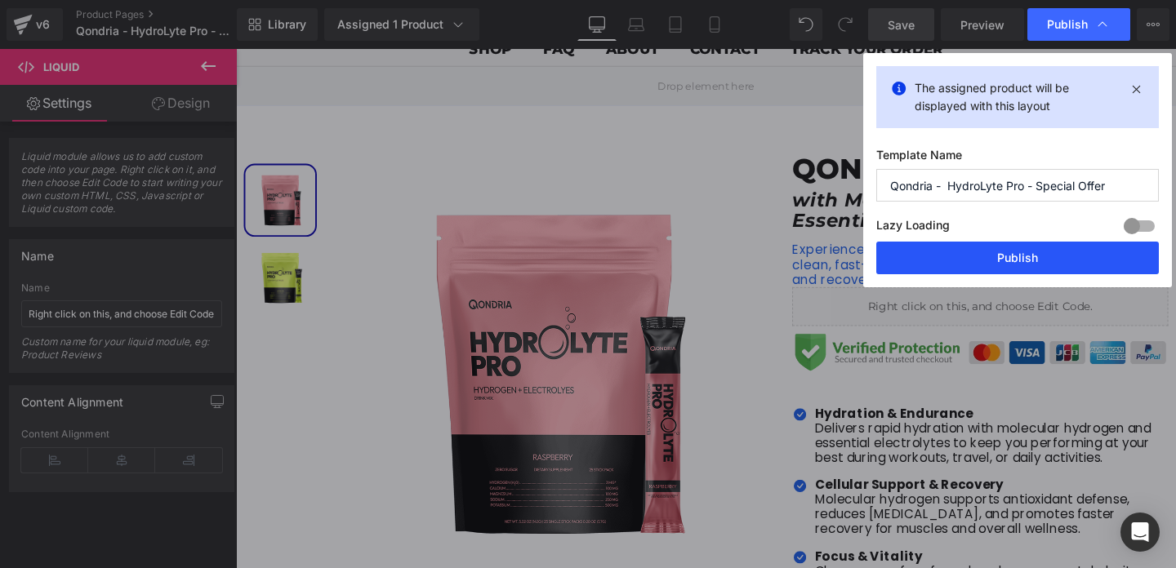
click at [1024, 268] on button "Publish" at bounding box center [1017, 258] width 283 height 33
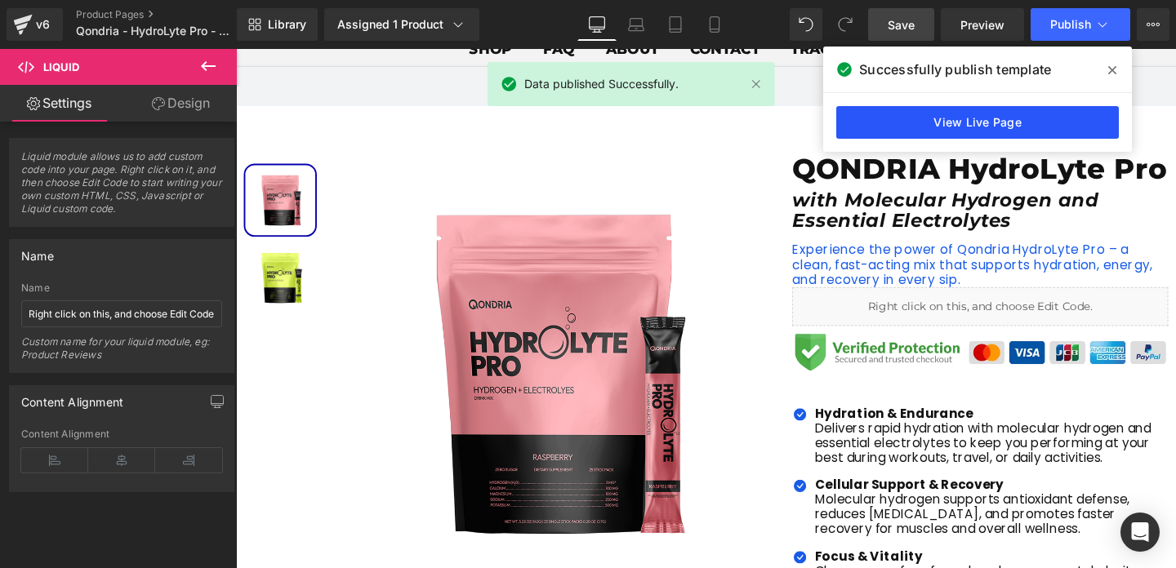
click at [1037, 127] on link "View Live Page" at bounding box center [977, 122] width 283 height 33
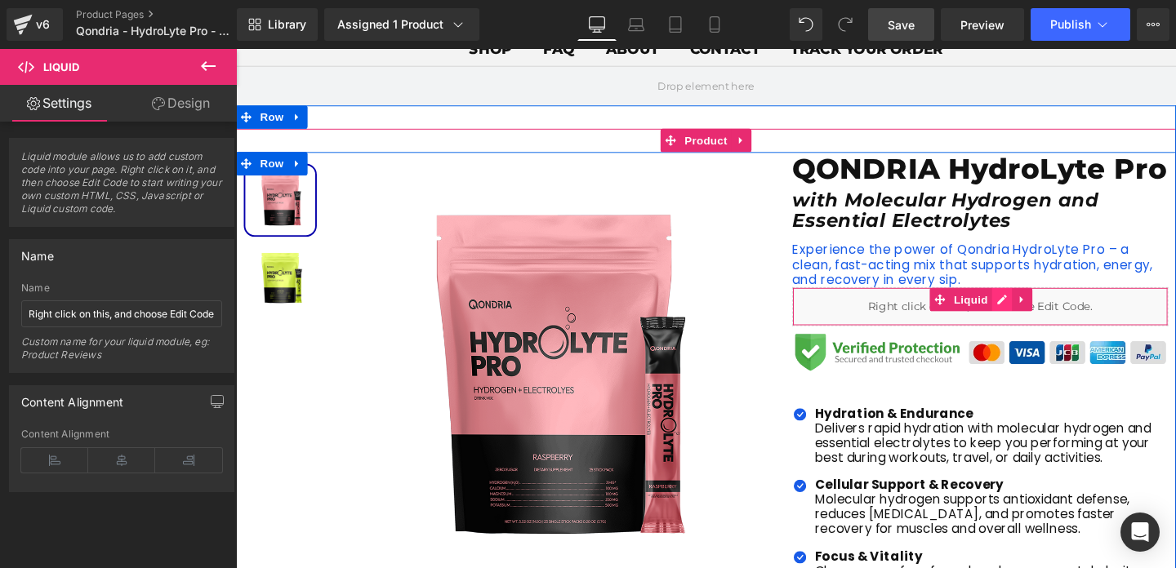
click at [1042, 340] on div "Liquid" at bounding box center [1018, 320] width 395 height 41
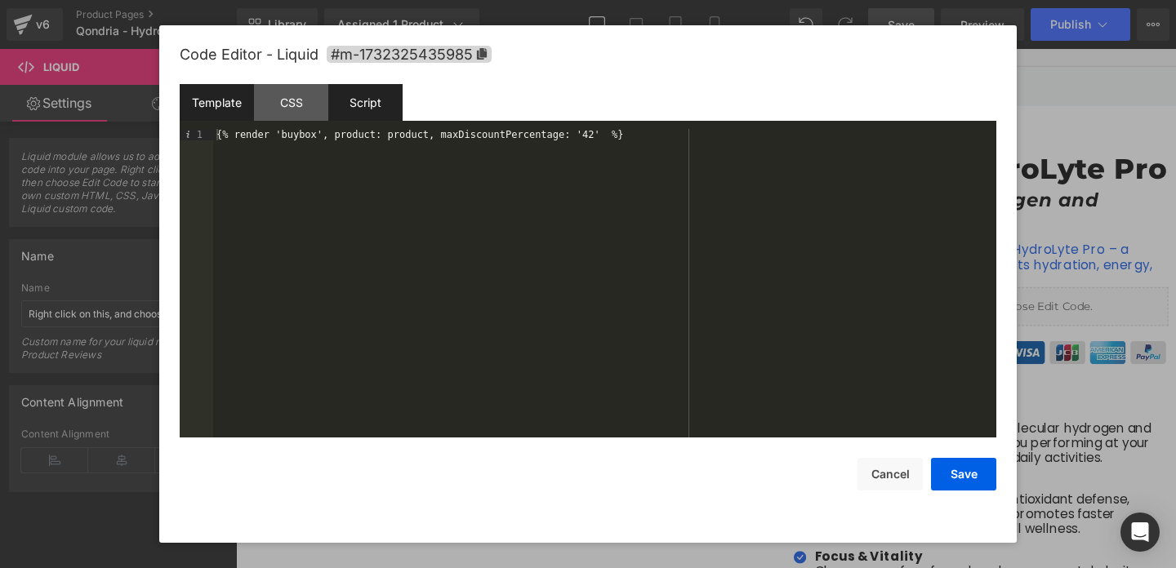
click at [352, 113] on div "Script" at bounding box center [365, 102] width 74 height 37
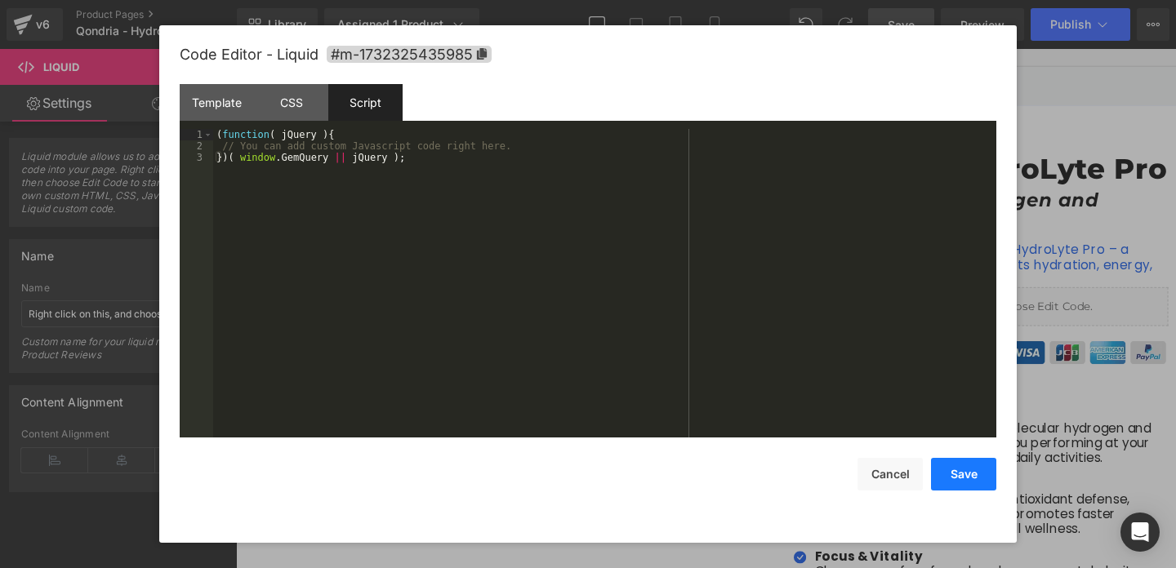
click at [962, 483] on button "Save" at bounding box center [963, 474] width 65 height 33
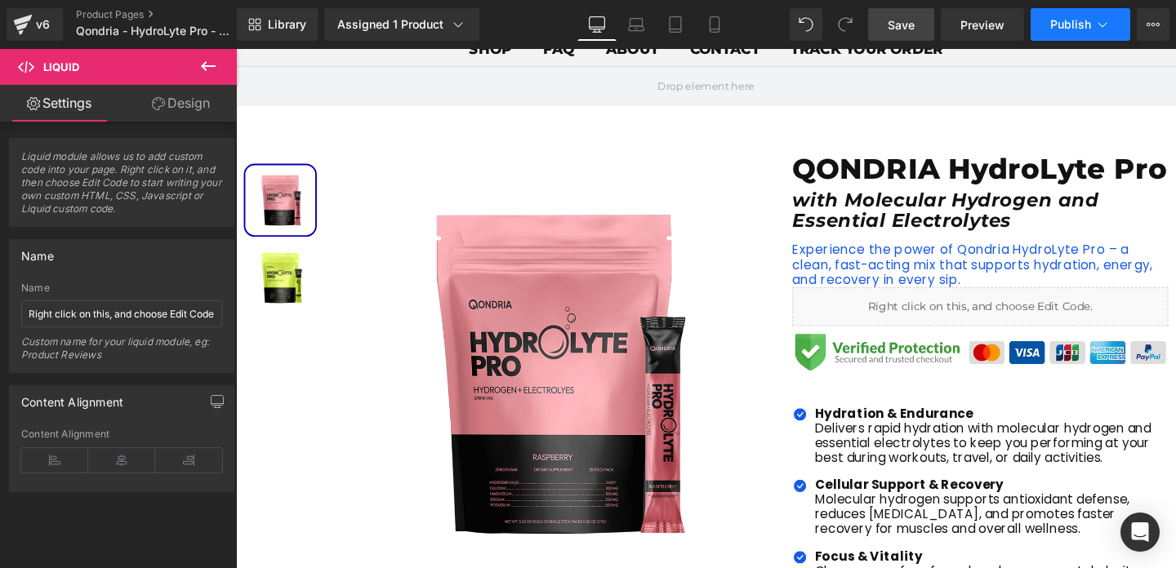
click at [1035, 40] on button "Publish" at bounding box center [1080, 24] width 100 height 33
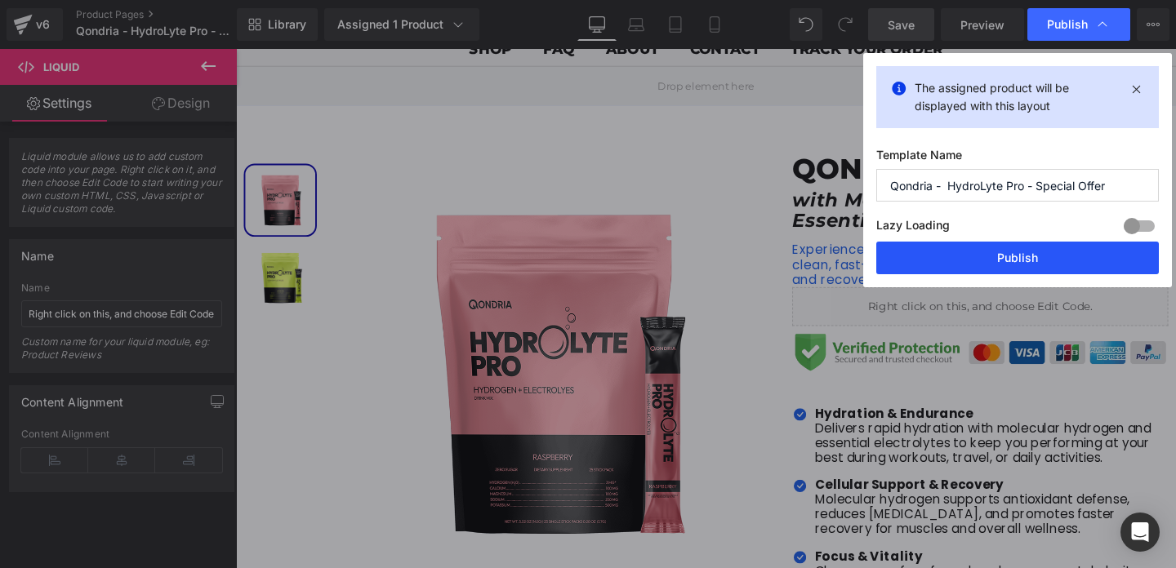
click at [1022, 255] on button "Publish" at bounding box center [1017, 258] width 283 height 33
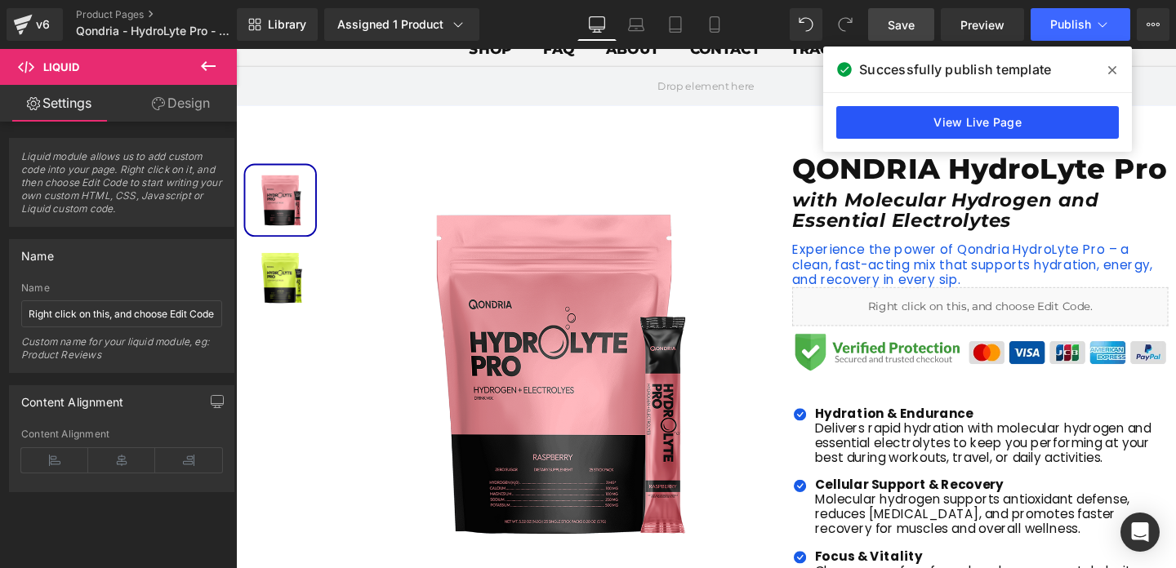
click at [0, 0] on link "View Live Page" at bounding box center [0, 0] width 0 height 0
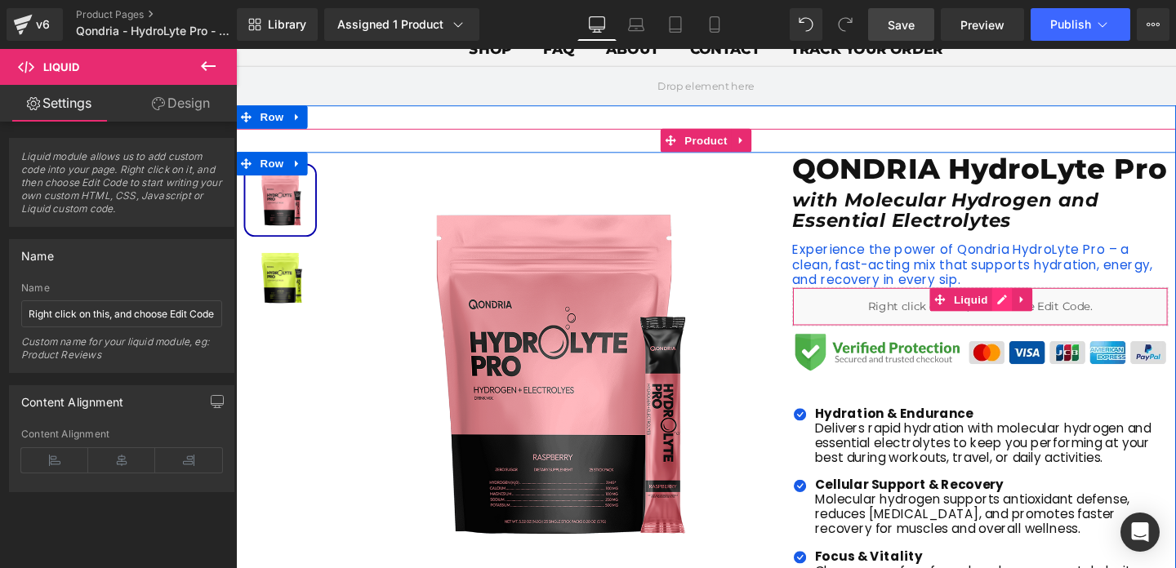
click at [1037, 340] on div "Liquid" at bounding box center [1018, 320] width 395 height 41
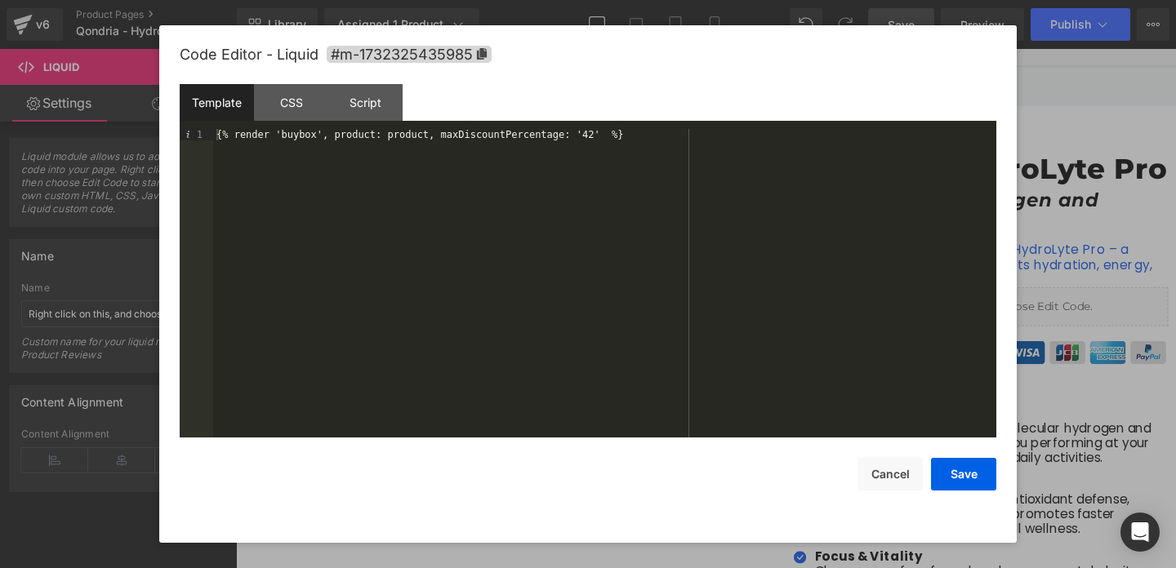
click at [0, 0] on div "Template CSS Script Data" at bounding box center [0, 0] width 0 height 0
click at [0, 0] on div "Script" at bounding box center [0, 0] width 0 height 0
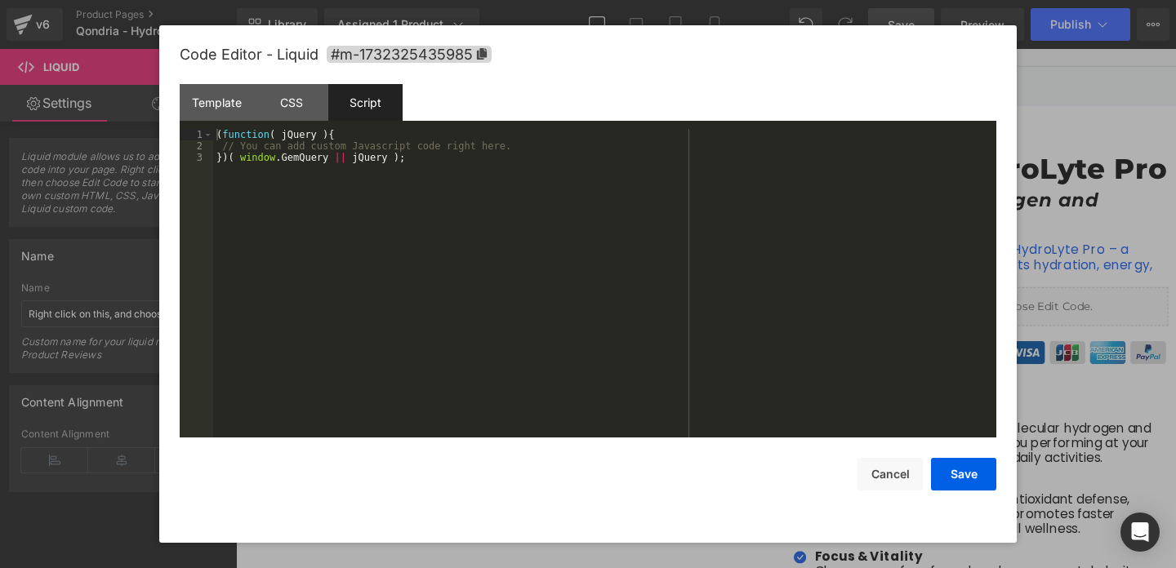
click at [0, 0] on div "( function ( jQuery ) { // You can add custom Javascript code right here. }) ( …" at bounding box center [0, 0] width 0 height 0
click at [0, 0] on button "Save" at bounding box center [0, 0] width 0 height 0
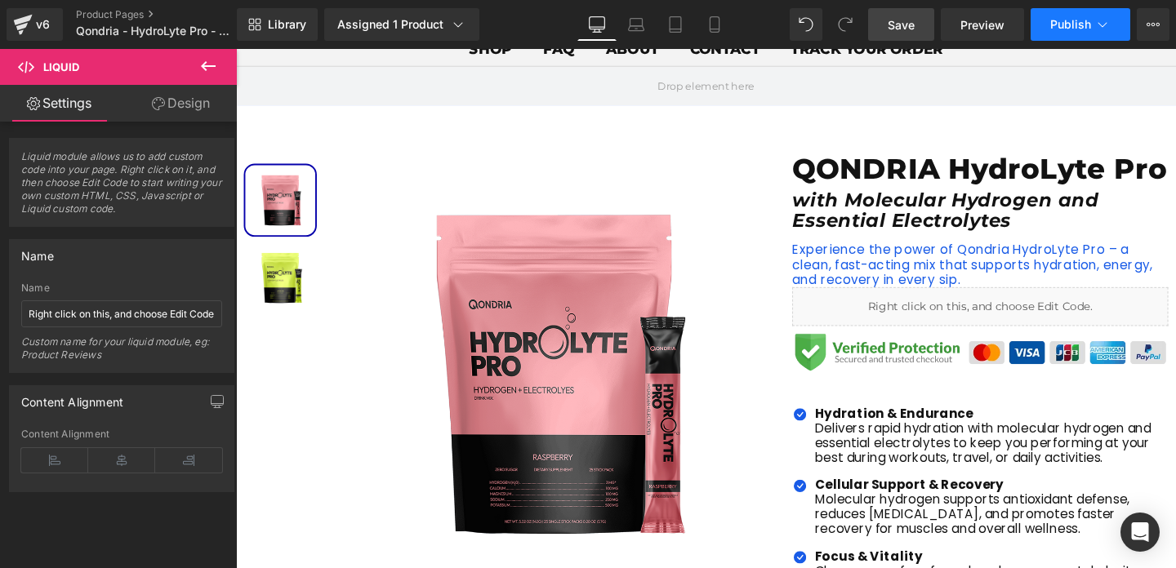
click at [1059, 24] on span "Publish" at bounding box center [1070, 24] width 41 height 13
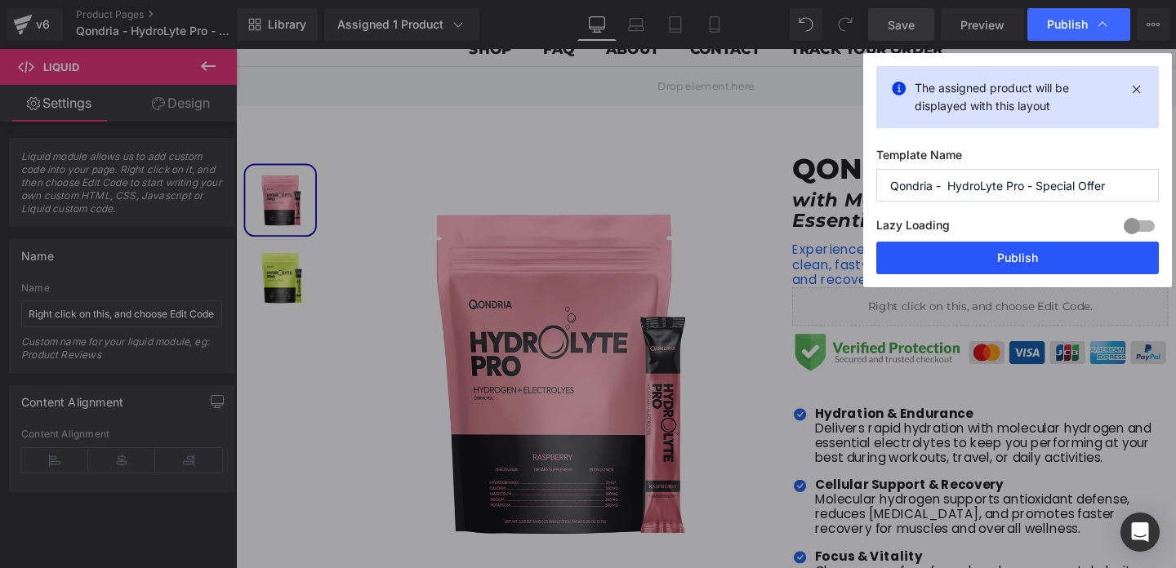
click at [0, 0] on button "Publish" at bounding box center [0, 0] width 0 height 0
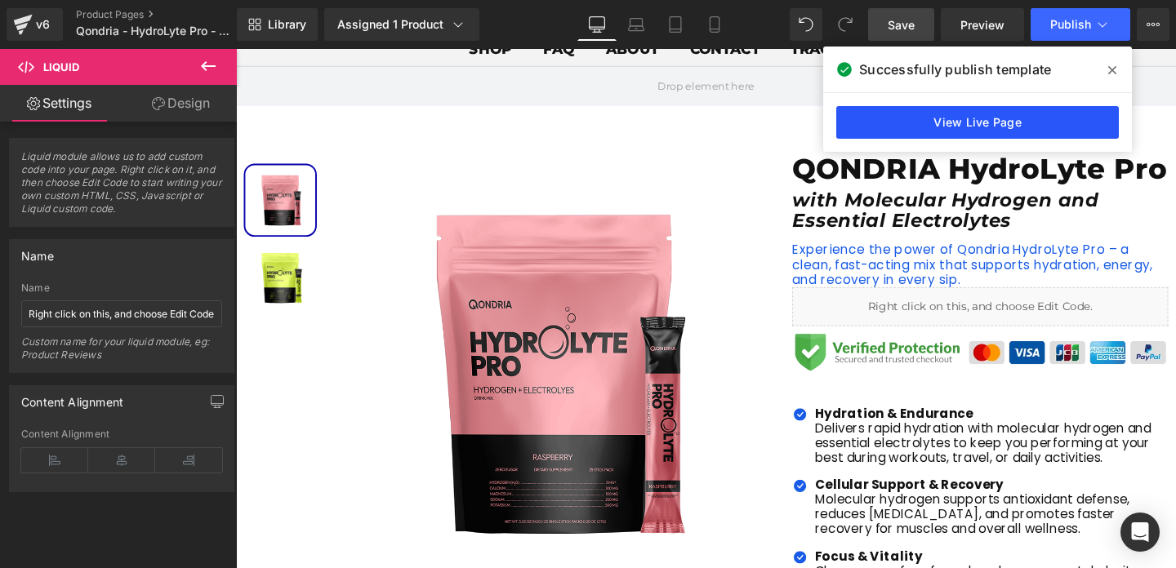
click at [0, 0] on link "View Live Page" at bounding box center [0, 0] width 0 height 0
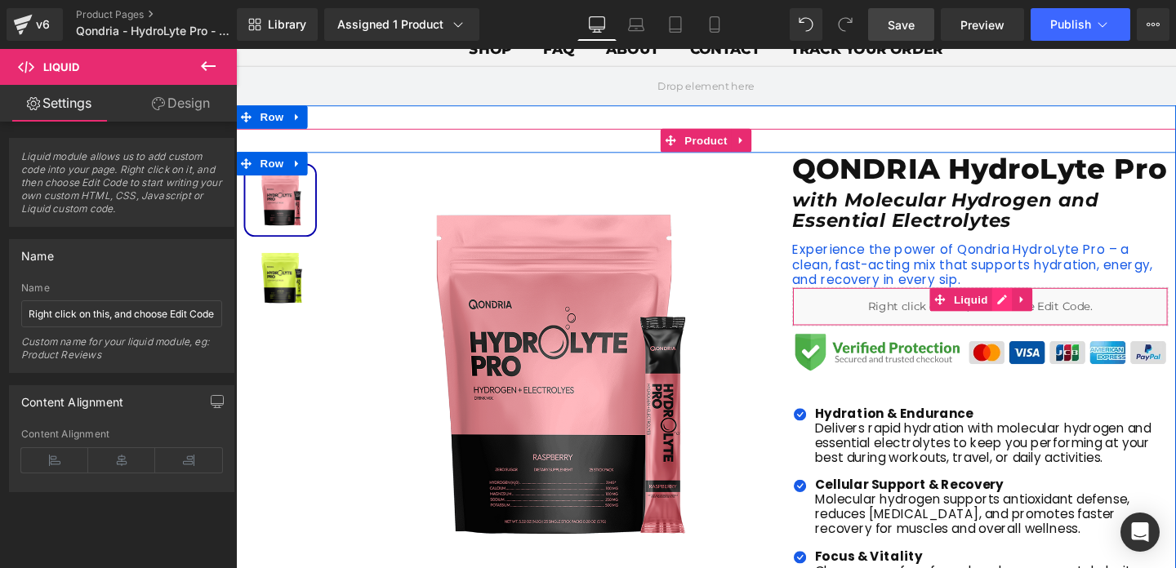
click at [1039, 340] on div "Liquid" at bounding box center [1018, 320] width 395 height 41
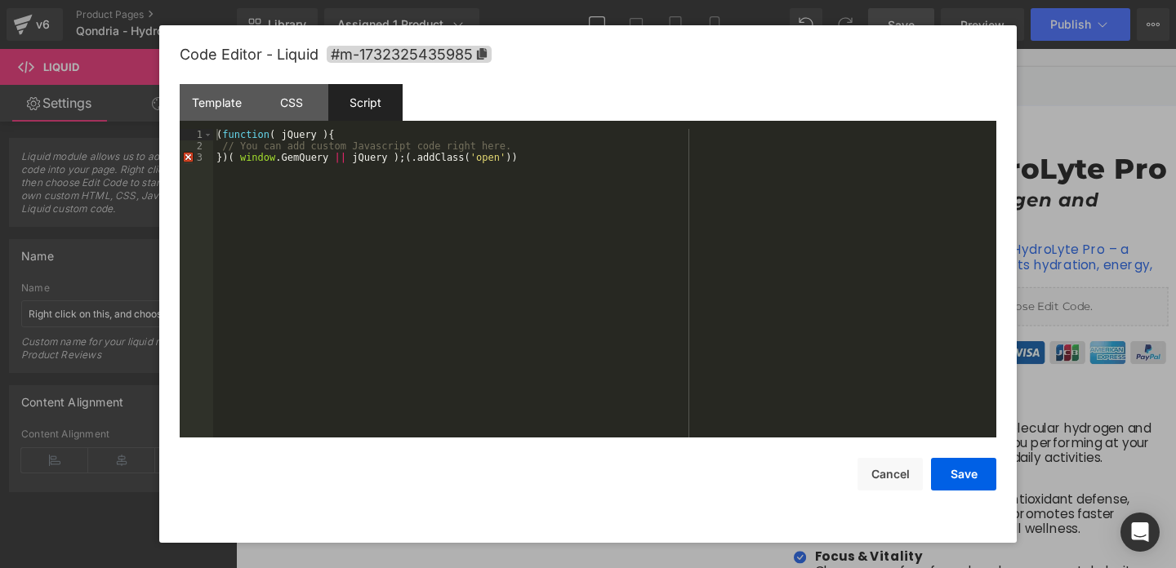
click at [525, 162] on div "( function ( jQuery ) { // You can add custom Javascript code right here. }) ( …" at bounding box center [604, 295] width 783 height 332
click at [0, 0] on button "Save" at bounding box center [0, 0] width 0 height 0
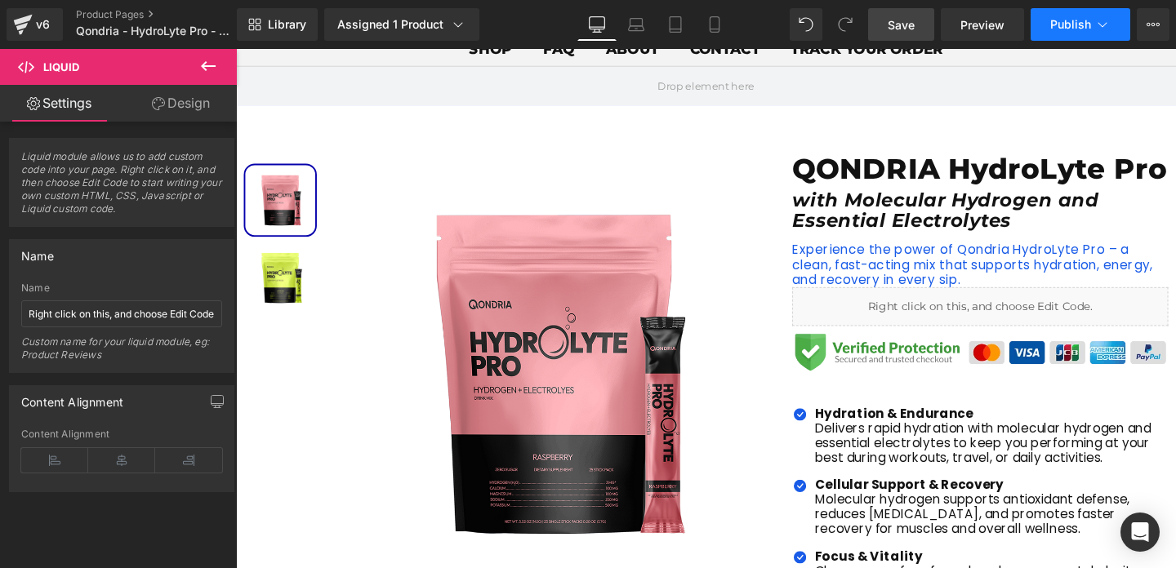
click at [1039, 38] on button "Publish" at bounding box center [1080, 24] width 100 height 33
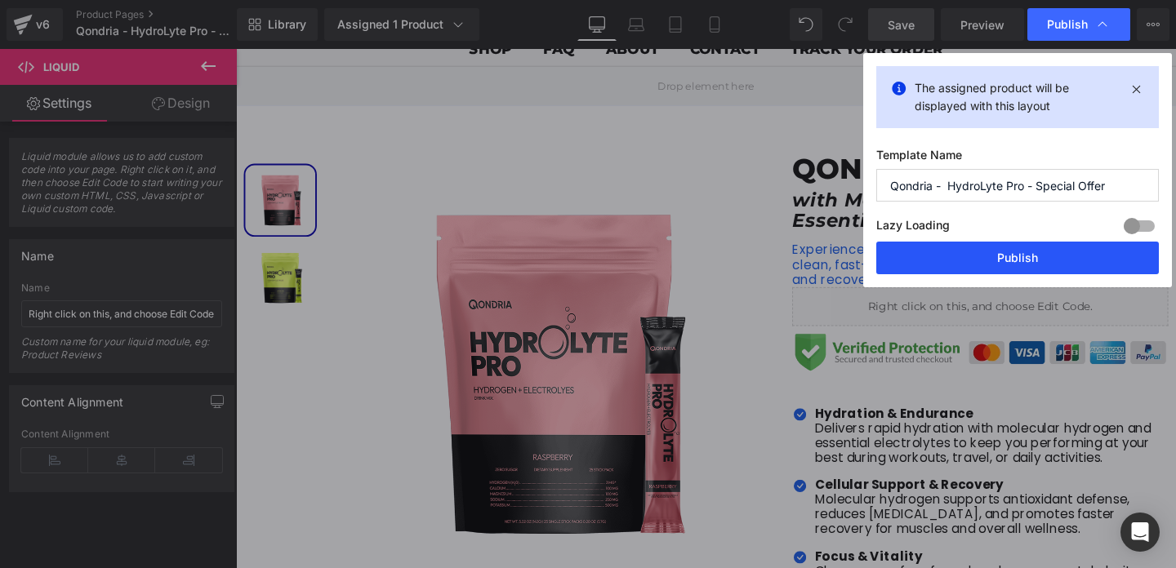
click at [0, 0] on button "Publish" at bounding box center [0, 0] width 0 height 0
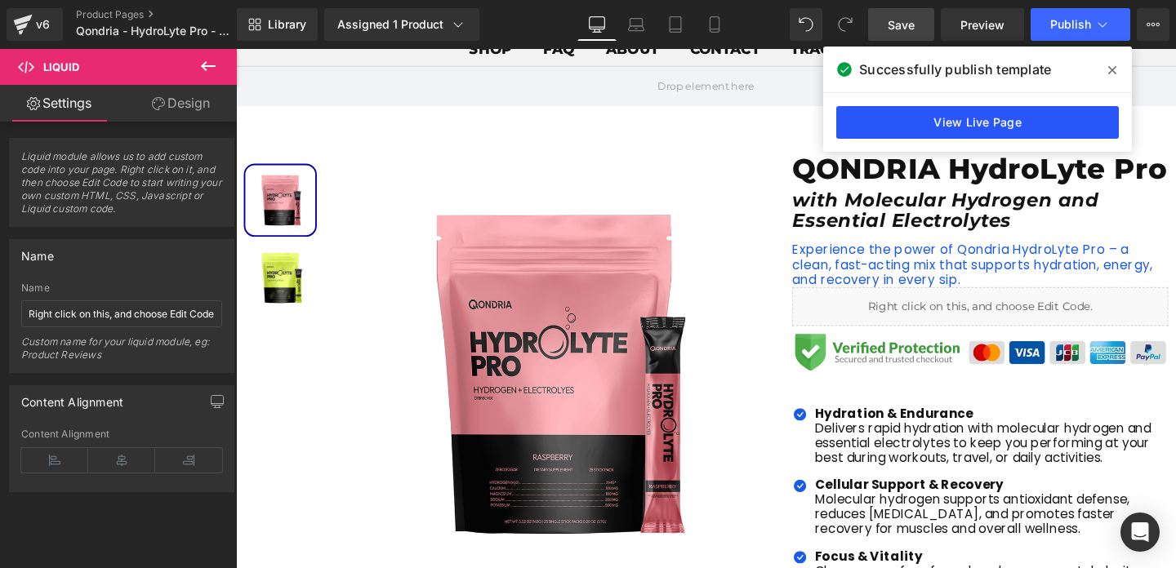
click at [0, 0] on link "View Live Page" at bounding box center [0, 0] width 0 height 0
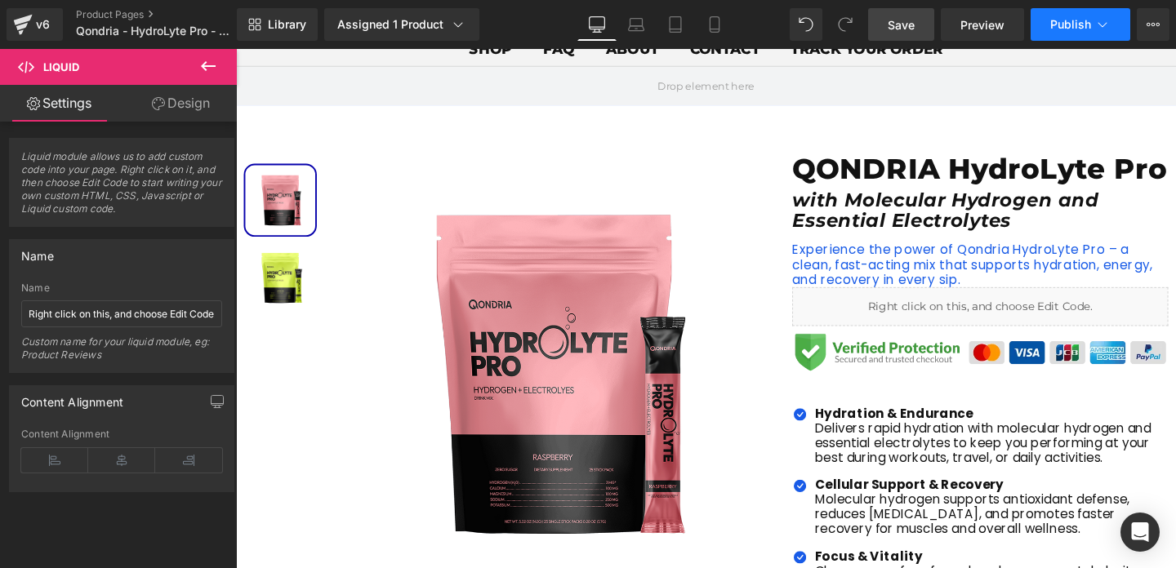
click at [1068, 34] on button "Publish" at bounding box center [1080, 24] width 100 height 33
click at [966, 35] on link "Preview" at bounding box center [982, 24] width 83 height 33
click at [1066, 33] on button "Publish" at bounding box center [1080, 24] width 100 height 33
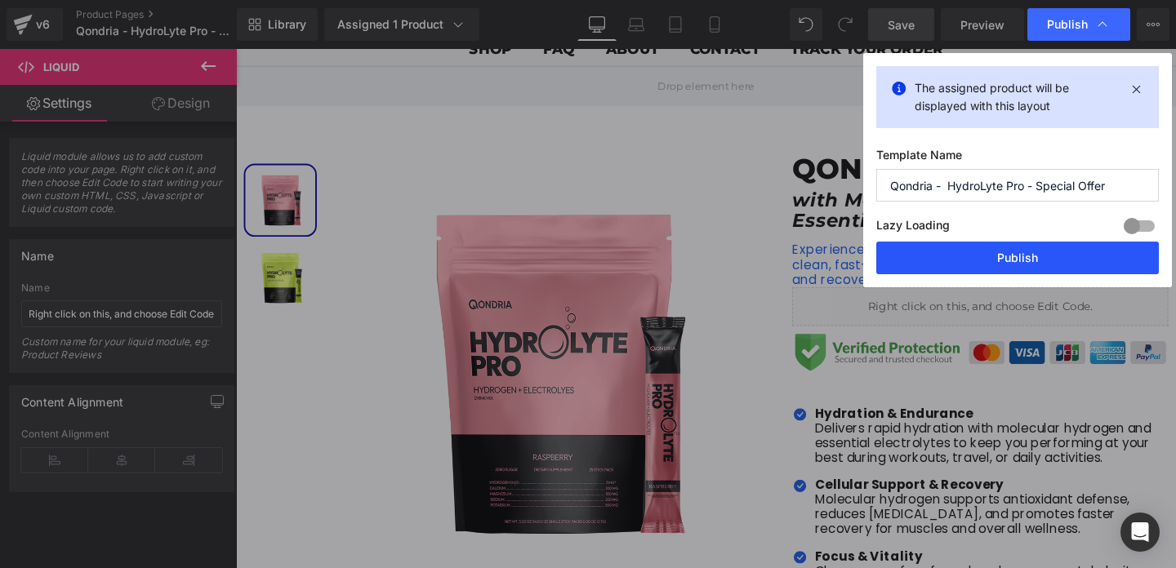
click at [0, 0] on button "Publish" at bounding box center [0, 0] width 0 height 0
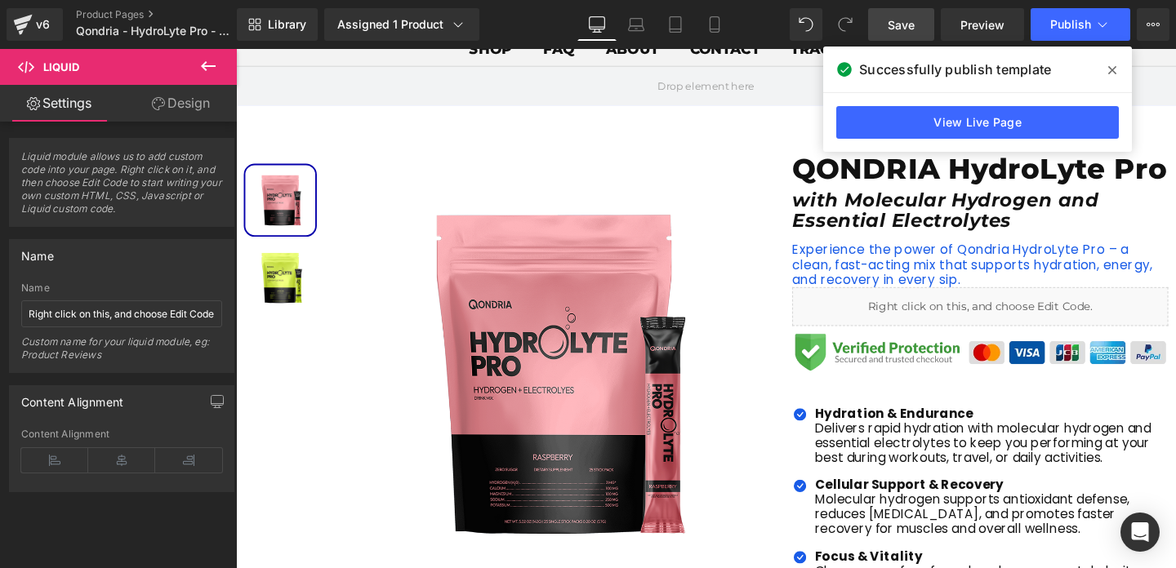
click at [1108, 69] on icon at bounding box center [1112, 70] width 8 height 13
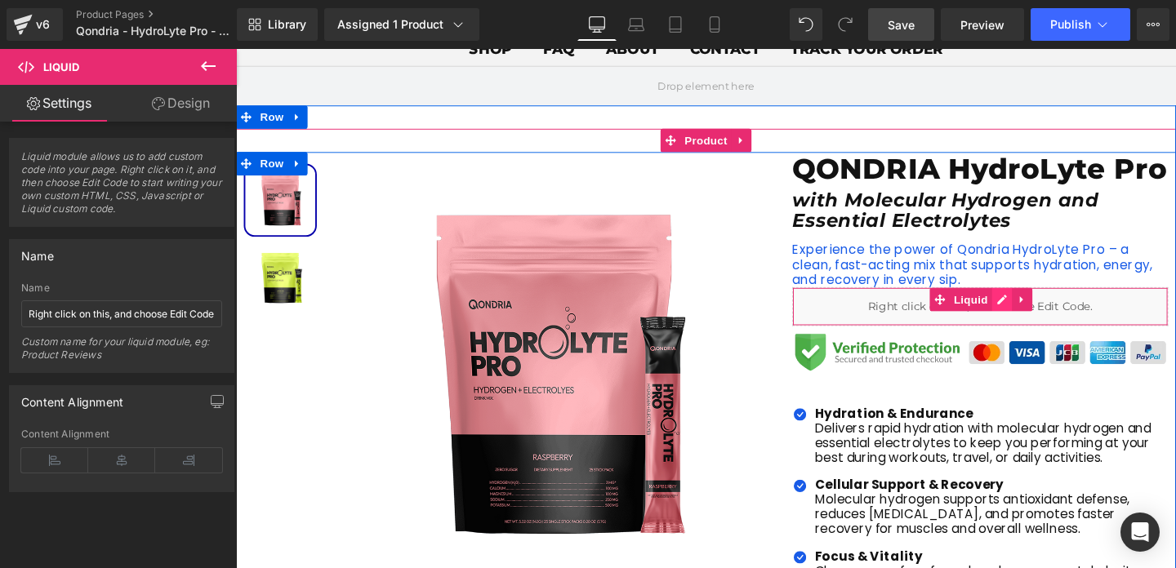
click at [1035, 340] on div "Liquid" at bounding box center [1018, 320] width 395 height 41
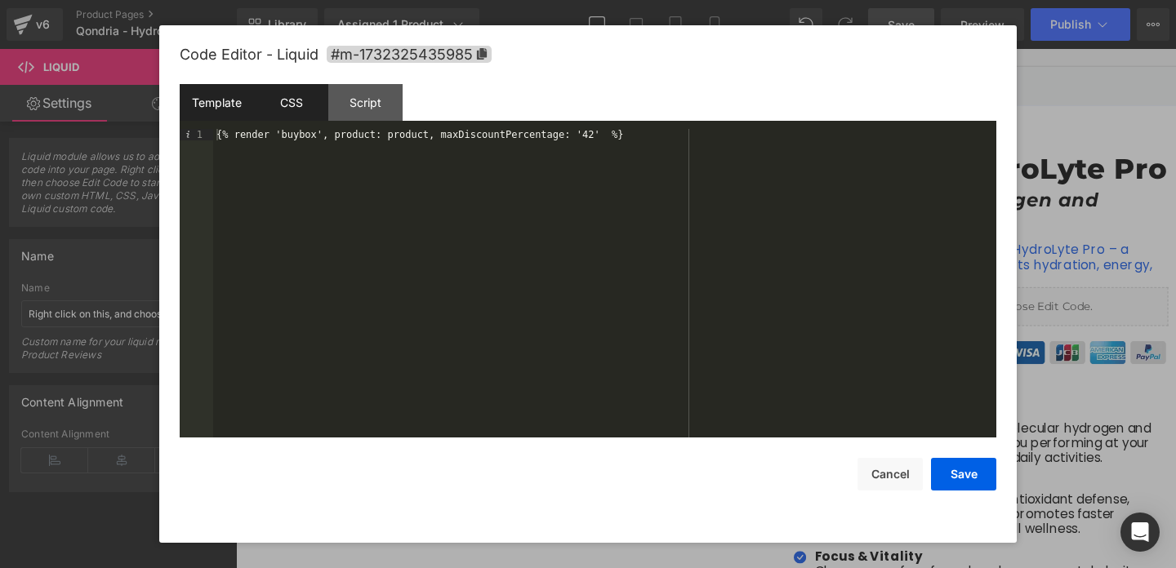
click at [0, 0] on div "CSS" at bounding box center [0, 0] width 0 height 0
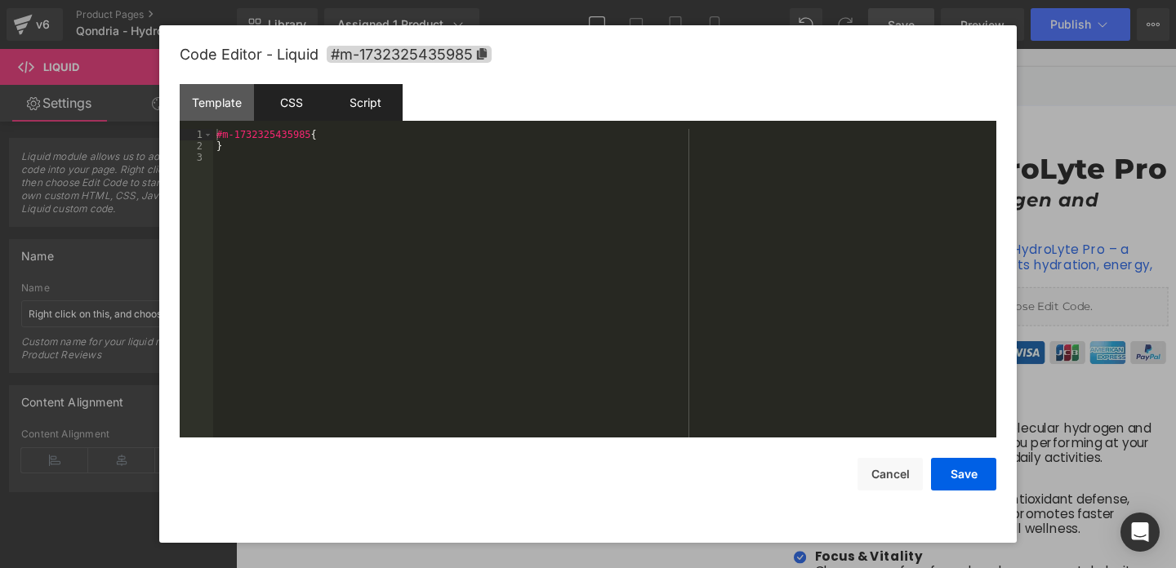
click at [0, 0] on div "Script" at bounding box center [0, 0] width 0 height 0
click at [0, 0] on div "CSS" at bounding box center [0, 0] width 0 height 0
click at [0, 0] on div "#m-1732325435985 { }" at bounding box center [0, 0] width 0 height 0
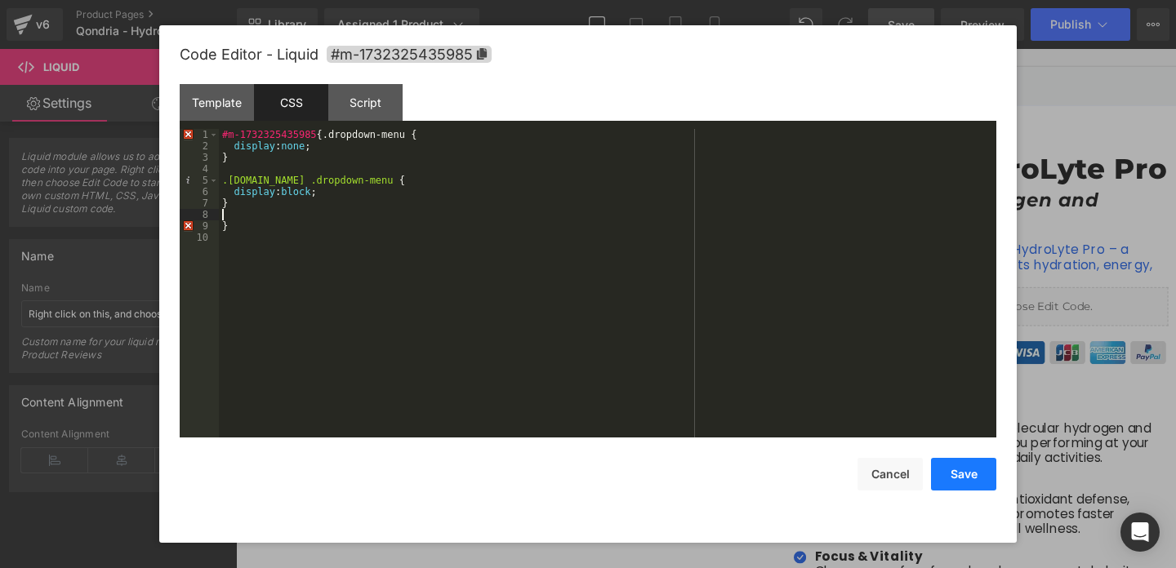
click at [959, 472] on button "Save" at bounding box center [963, 474] width 65 height 33
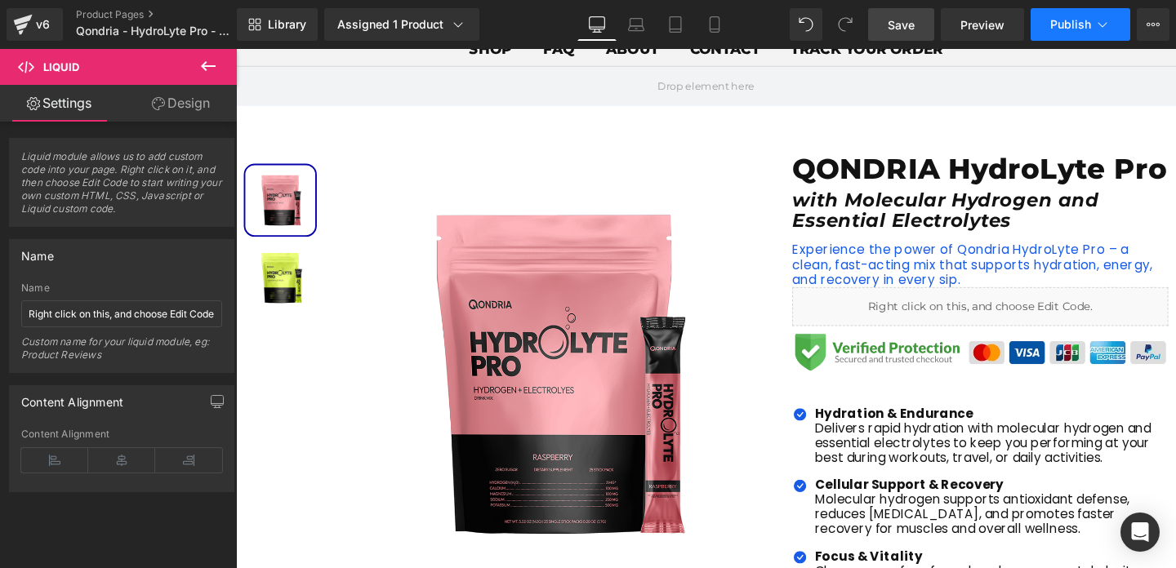
click at [1057, 23] on span "Publish" at bounding box center [1070, 24] width 41 height 13
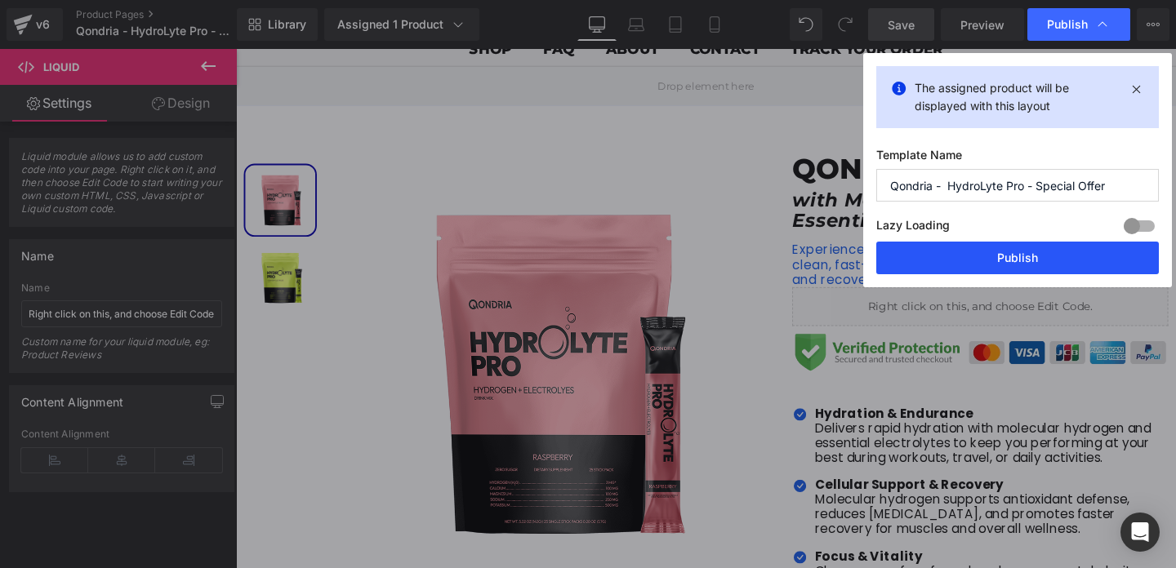
click at [0, 0] on button "Publish" at bounding box center [0, 0] width 0 height 0
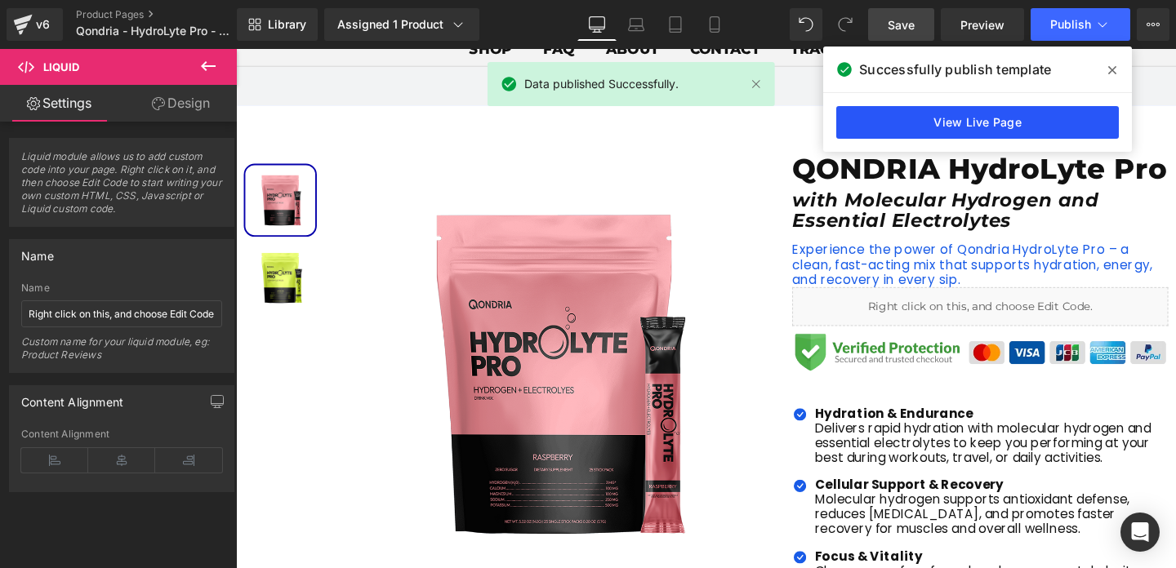
click at [0, 0] on link "View Live Page" at bounding box center [0, 0] width 0 height 0
